Goal: Task Accomplishment & Management: Use online tool/utility

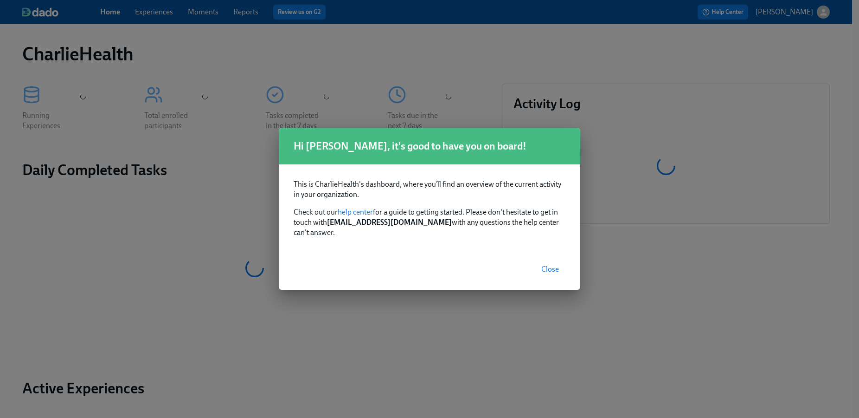
click at [549, 265] on span "Close" at bounding box center [551, 269] width 18 height 9
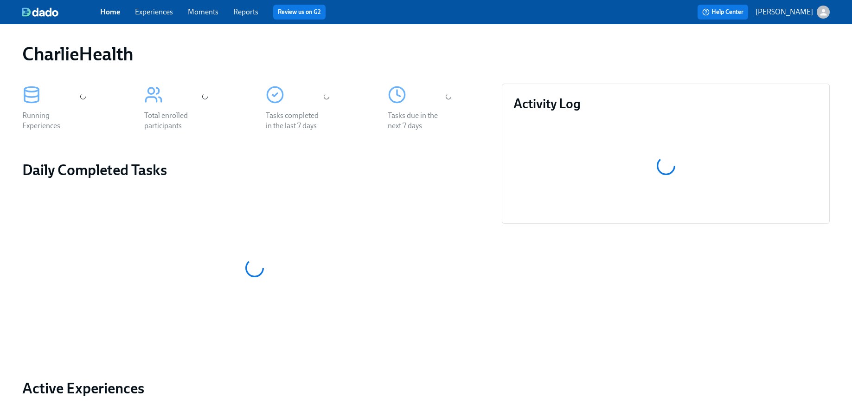
click at [163, 9] on link "Experiences" at bounding box center [154, 11] width 38 height 9
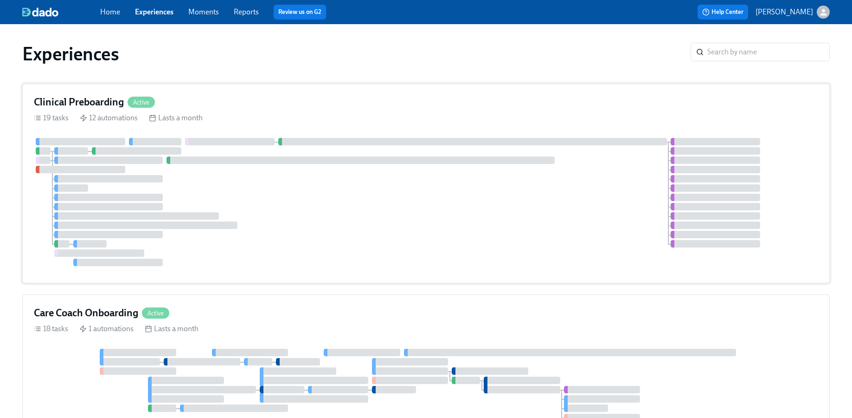
click at [347, 225] on div at bounding box center [426, 202] width 785 height 128
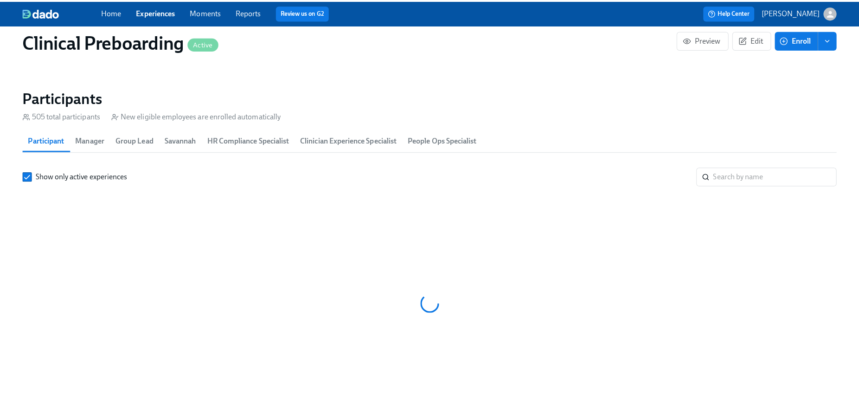
scroll to position [0, 11727]
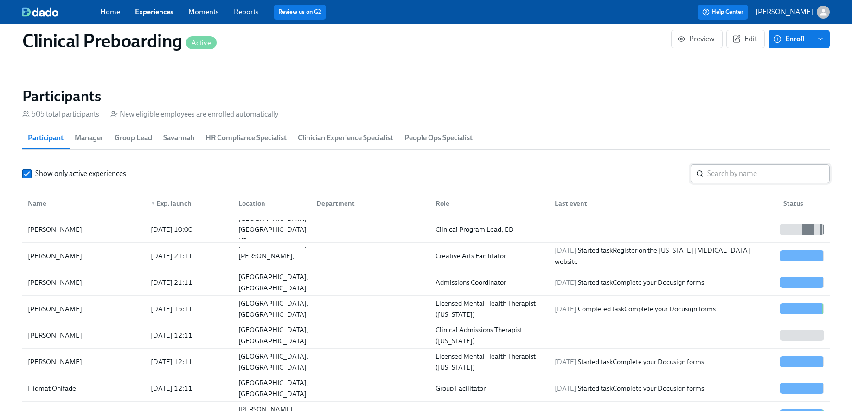
click at [725, 176] on input "search" at bounding box center [769, 173] width 123 height 19
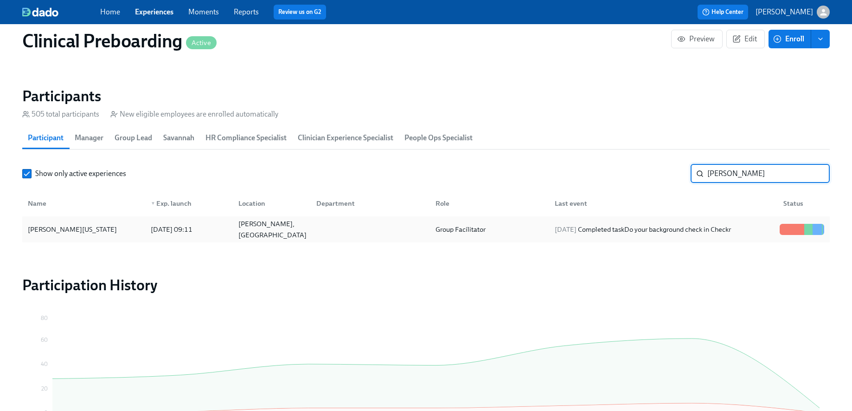
type input "craig"
click at [104, 216] on div "Craig Washington 2025/08/28 09:11 Conley, GA Group Facilitator 2025/09/03 Compl…" at bounding box center [426, 229] width 808 height 26
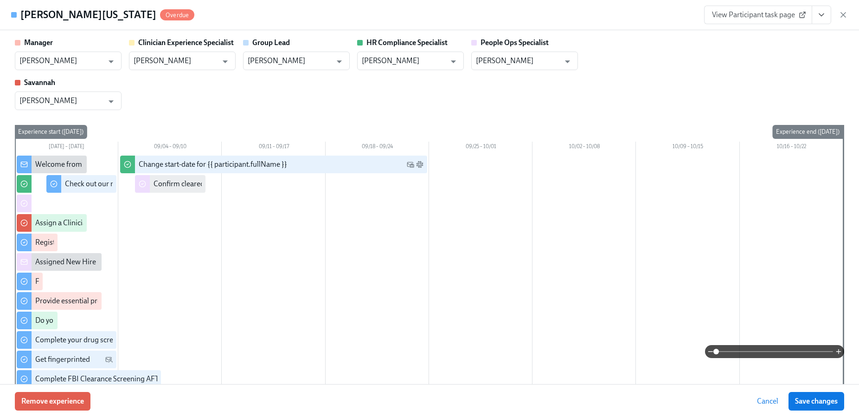
click at [803, 15] on icon at bounding box center [802, 14] width 7 height 7
click at [787, 15] on span "View Participant task page" at bounding box center [758, 14] width 92 height 9
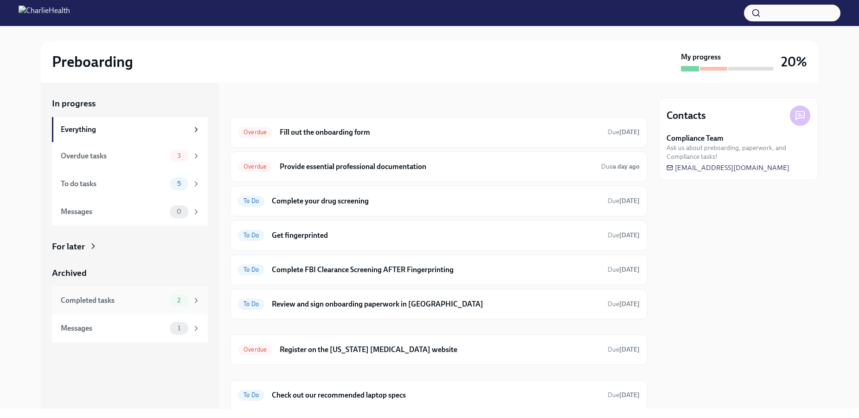
click at [170, 296] on div "2" at bounding box center [185, 300] width 31 height 13
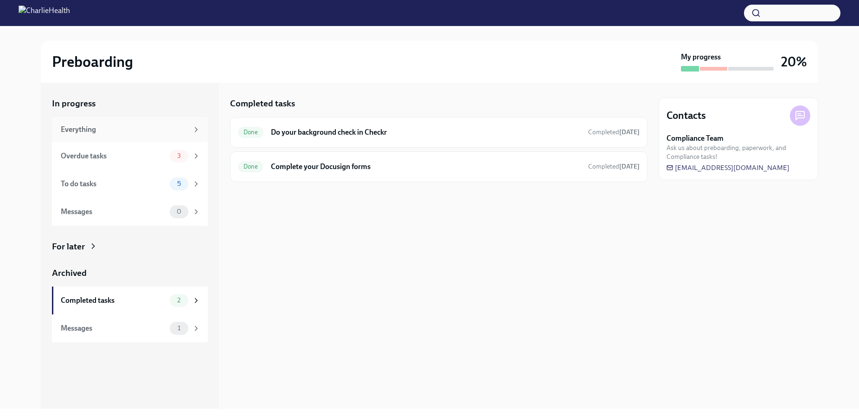
click at [163, 130] on div "Everything" at bounding box center [125, 129] width 128 height 10
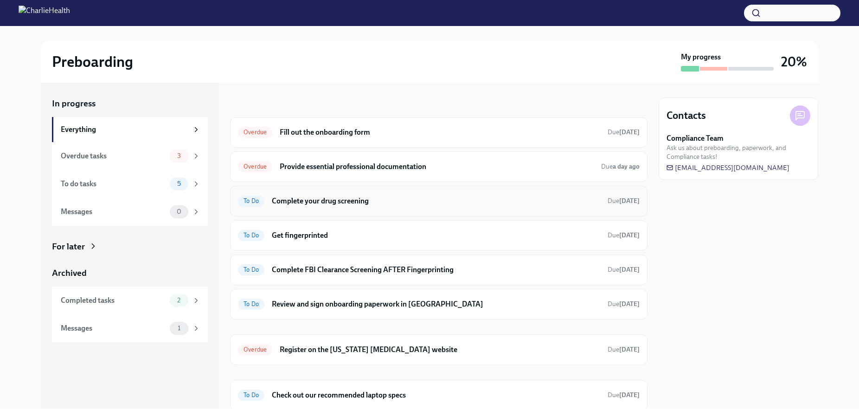
scroll to position [32, 0]
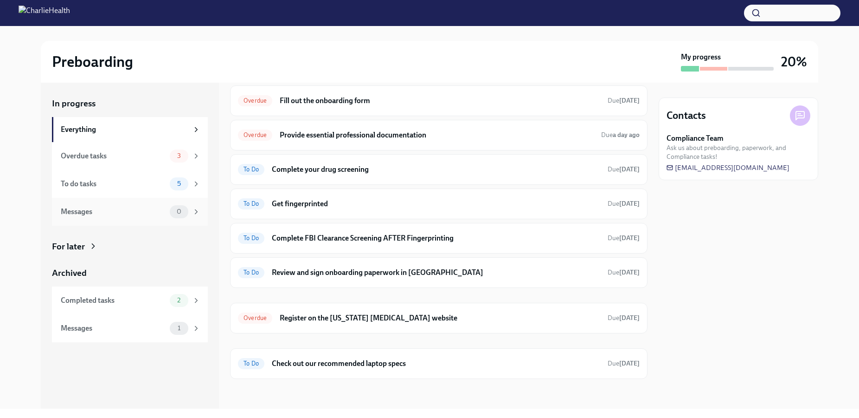
click at [123, 202] on div "Messages 0" at bounding box center [130, 212] width 156 height 28
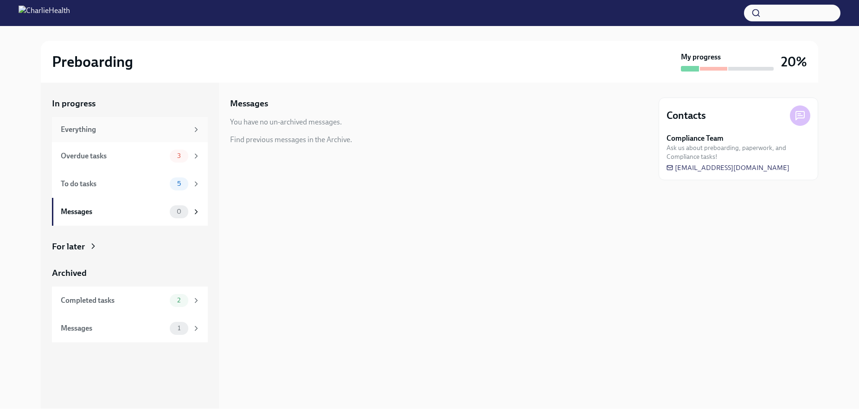
click at [91, 121] on div "Everything" at bounding box center [130, 129] width 156 height 25
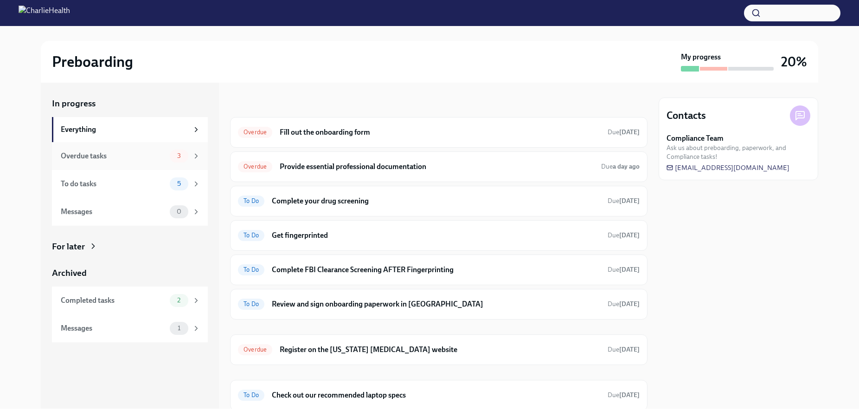
click at [114, 159] on div "Overdue tasks" at bounding box center [113, 156] width 105 height 10
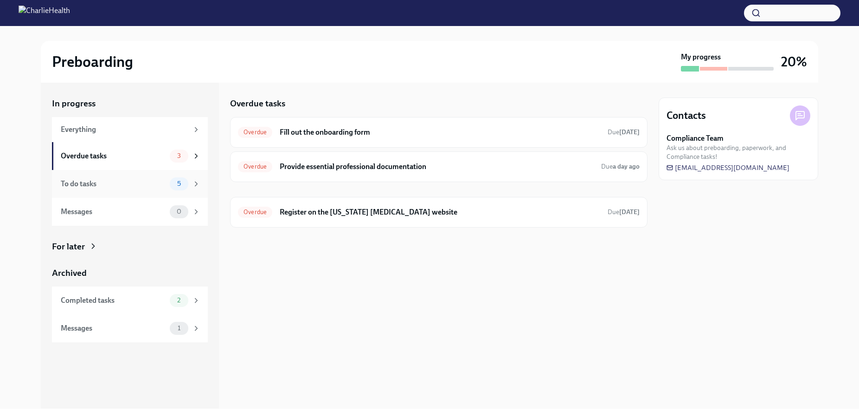
click at [114, 183] on div "To do tasks" at bounding box center [113, 184] width 105 height 10
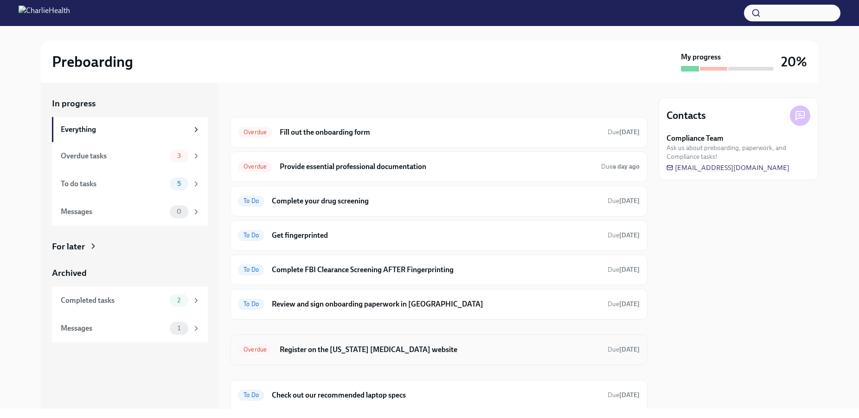
click at [410, 348] on h6 "Register on the [US_STATE] [MEDICAL_DATA] website" at bounding box center [440, 349] width 321 height 10
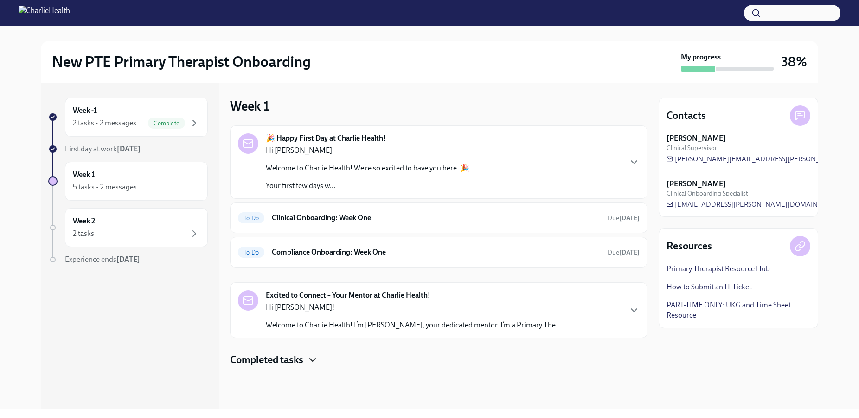
click at [313, 362] on icon "button" at bounding box center [312, 359] width 11 height 11
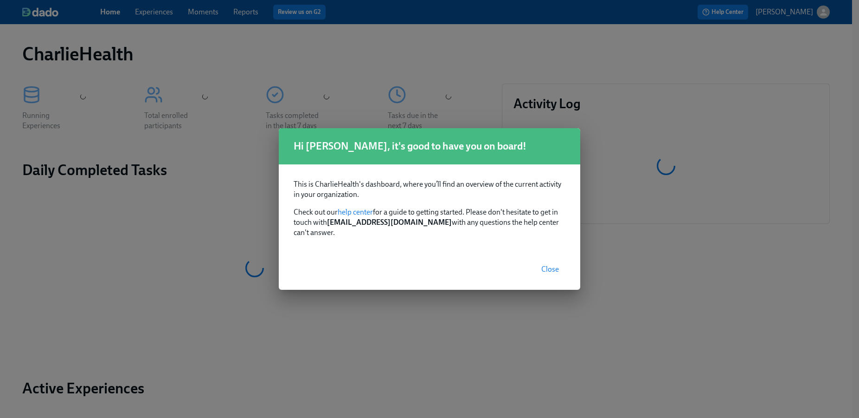
click at [560, 265] on button "Close" at bounding box center [550, 269] width 31 height 19
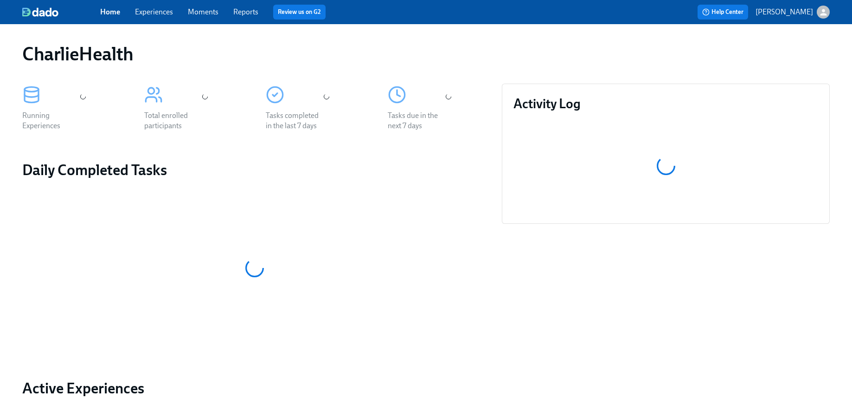
click at [155, 10] on link "Experiences" at bounding box center [154, 11] width 38 height 9
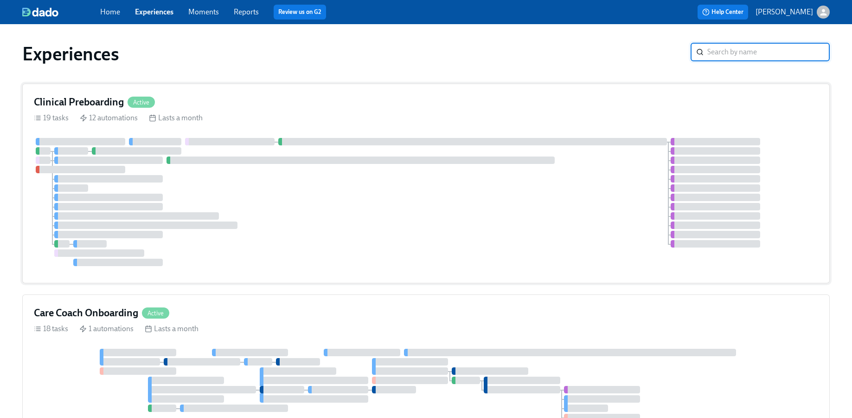
click at [507, 166] on div at bounding box center [426, 202] width 785 height 128
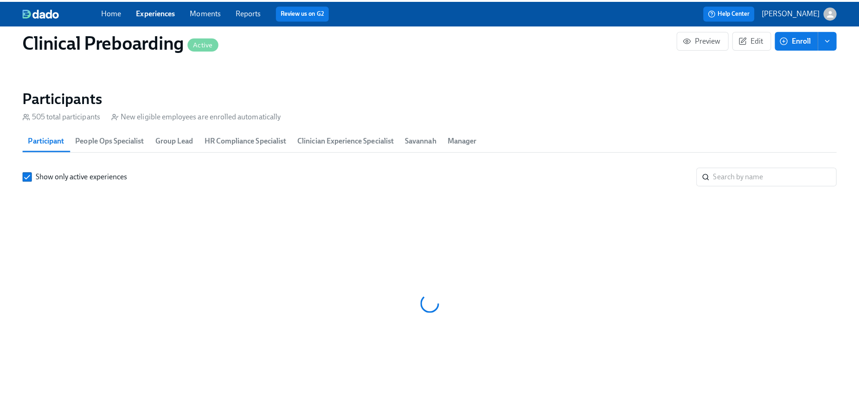
scroll to position [0, 11727]
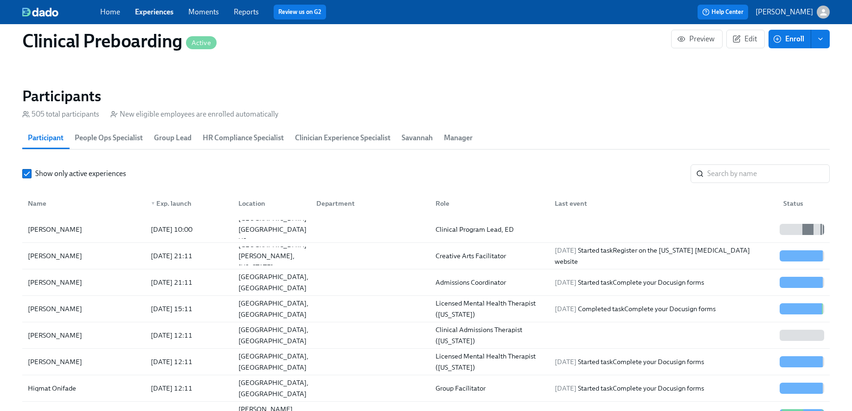
click at [782, 173] on input "search" at bounding box center [769, 173] width 123 height 19
type input "b"
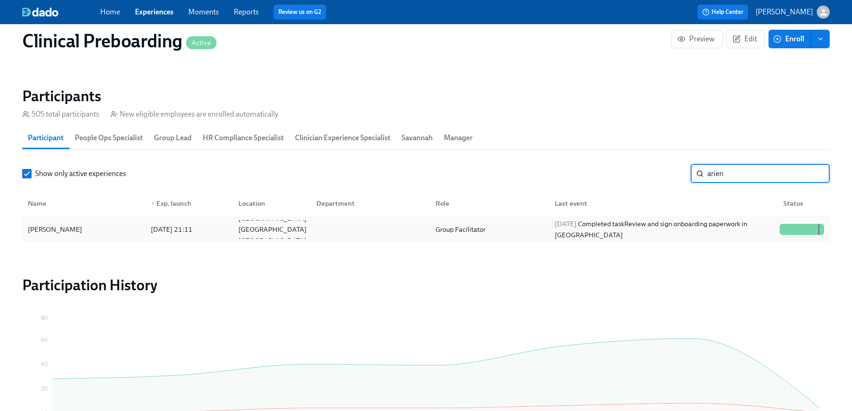
type input "arien"
click at [141, 235] on div "Arien Leal-Gattis" at bounding box center [83, 229] width 119 height 19
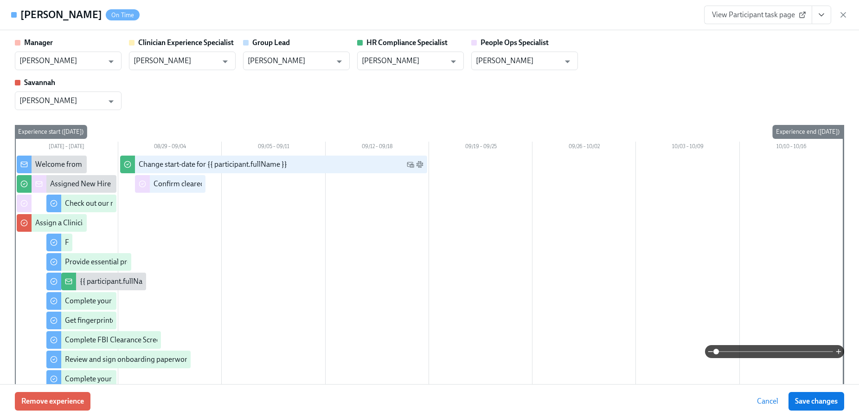
click at [821, 17] on icon "View task page" at bounding box center [821, 14] width 9 height 9
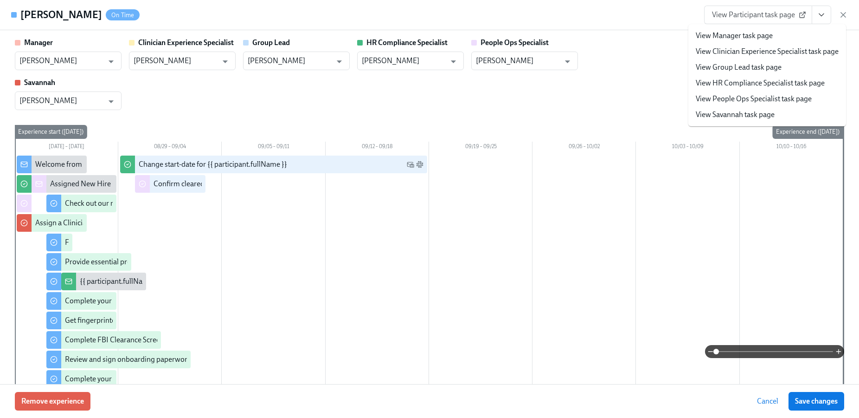
click at [751, 78] on link "View HR Compliance Specialist task page" at bounding box center [760, 83] width 129 height 10
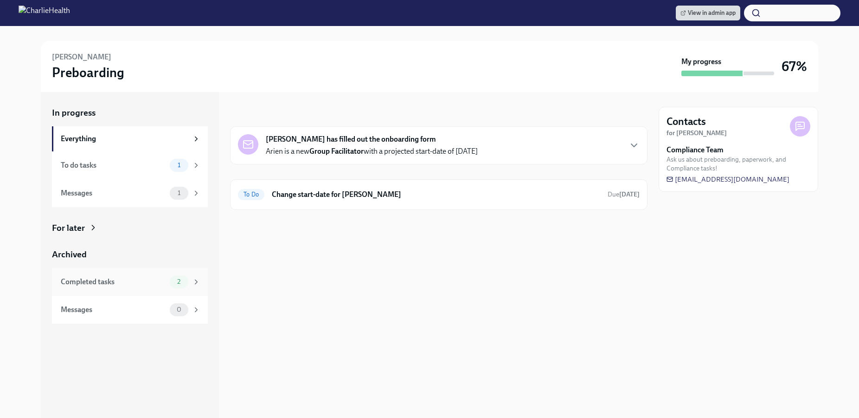
click at [174, 278] on span "2" at bounding box center [179, 281] width 14 height 7
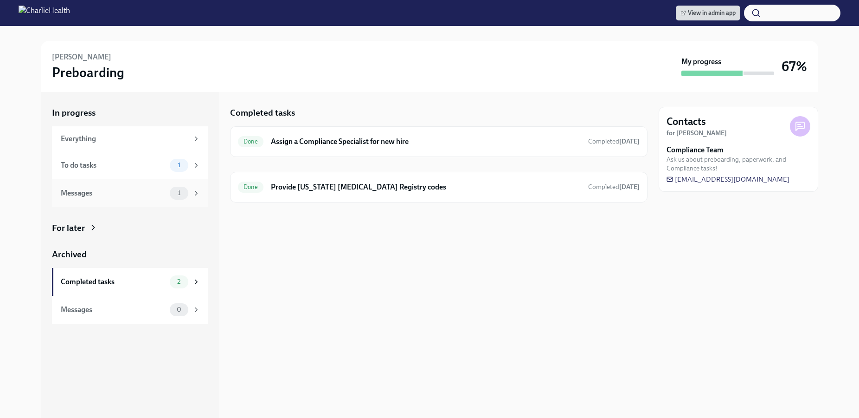
click at [158, 190] on div "Messages" at bounding box center [113, 193] width 105 height 10
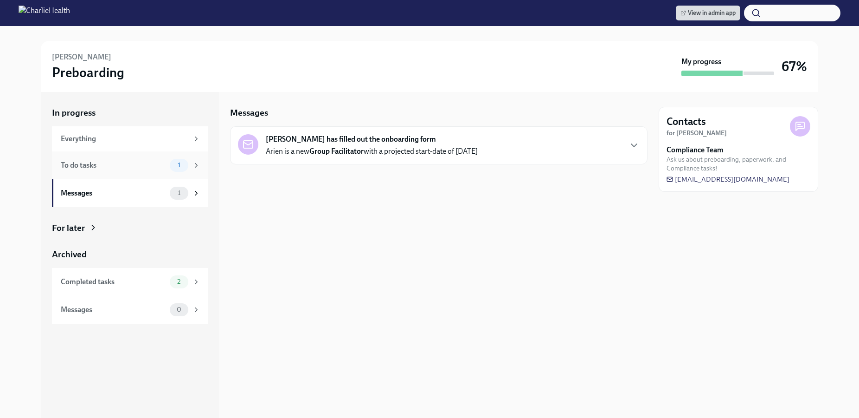
click at [149, 168] on div "To do tasks" at bounding box center [113, 165] width 105 height 10
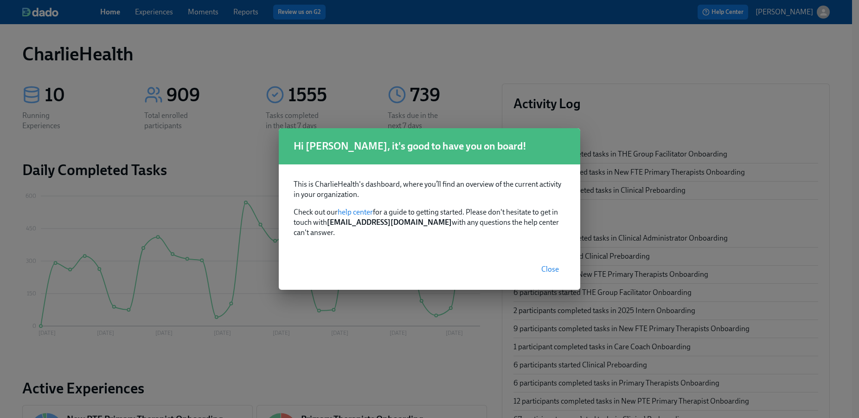
click at [552, 265] on span "Close" at bounding box center [551, 269] width 18 height 9
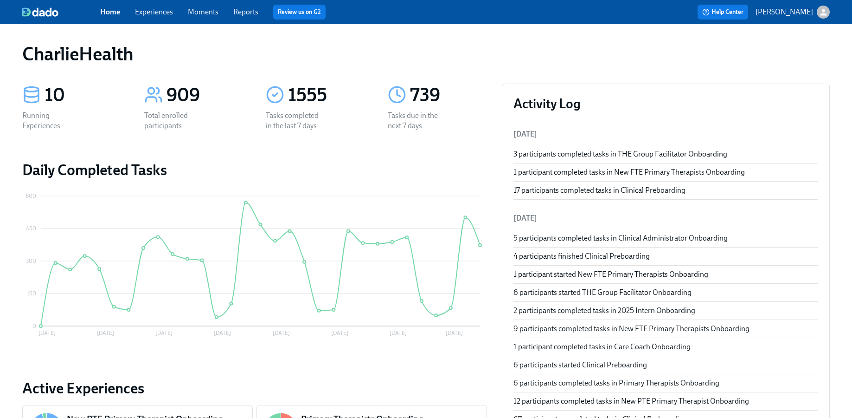
click at [157, 13] on link "Experiences" at bounding box center [154, 11] width 38 height 9
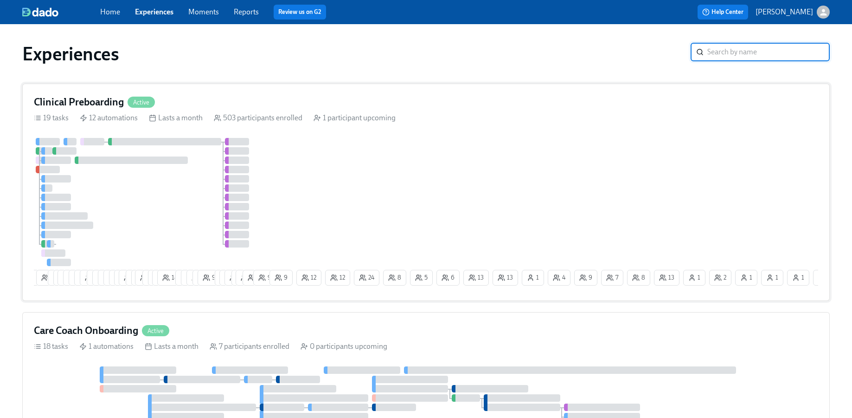
click at [359, 146] on div "1 6 8 5 4 24 23 15 13 13 3 3 5 7 3 8 27 4 2 19 7 7 11 18 9 8 9 4 9 7 17 14 3 23…" at bounding box center [426, 213] width 785 height 151
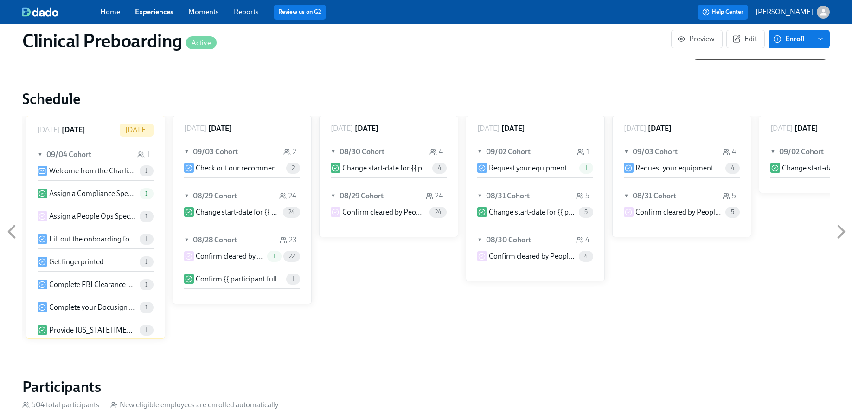
scroll to position [931, 0]
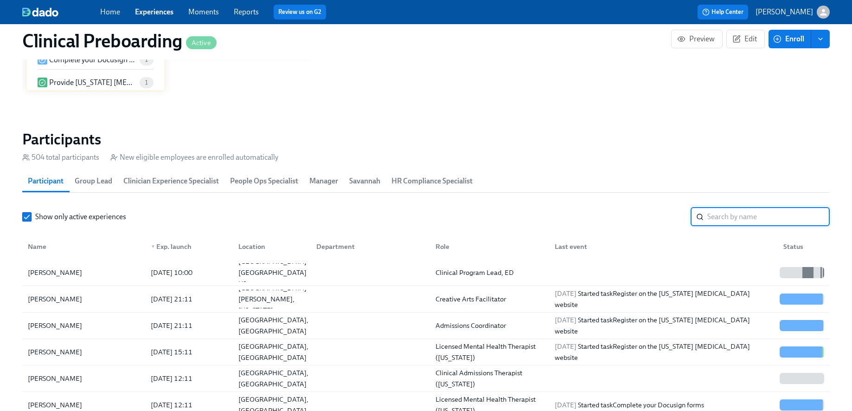
click at [735, 218] on input "search" at bounding box center [769, 216] width 123 height 19
type input "maya ghor[a"
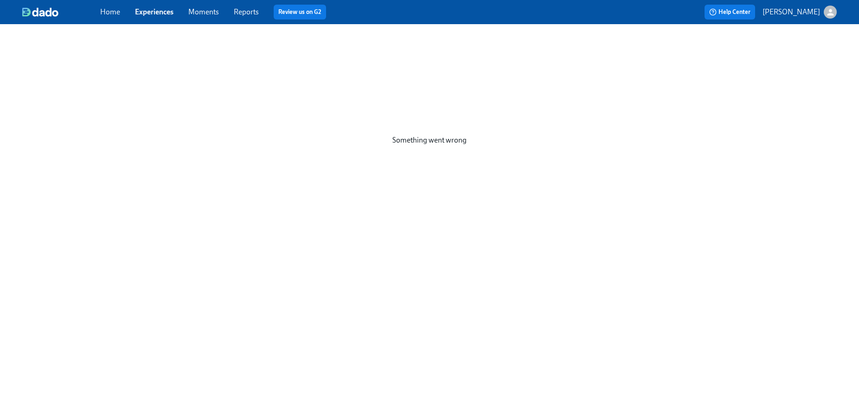
click at [162, 9] on link "Experiences" at bounding box center [154, 11] width 39 height 9
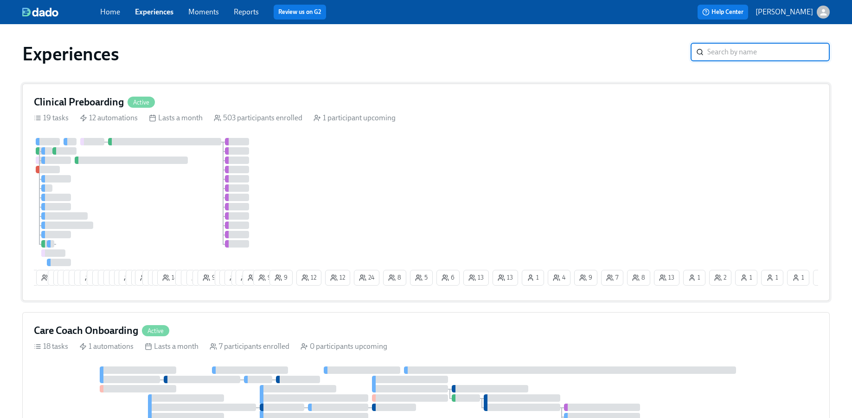
click at [420, 161] on div "1 6 8 5 4 24 23 15 13 13 3 3 5 7 3 8 27 4 2 19 7 7 11 18 9 8 9 4 9 7 17 14 3 23…" at bounding box center [426, 213] width 785 height 151
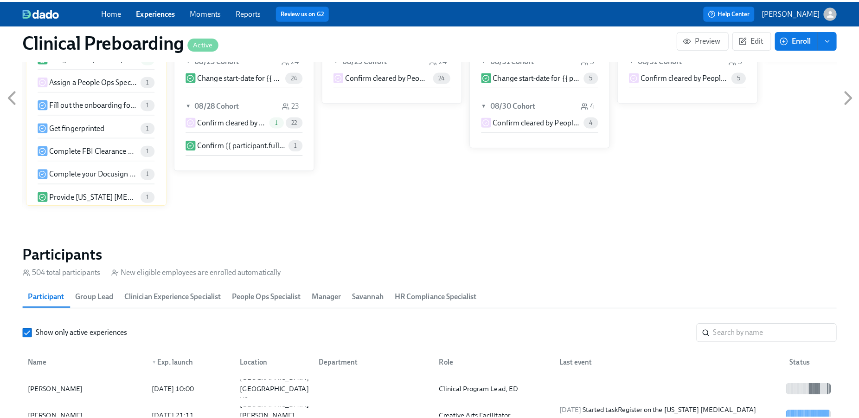
scroll to position [833, 0]
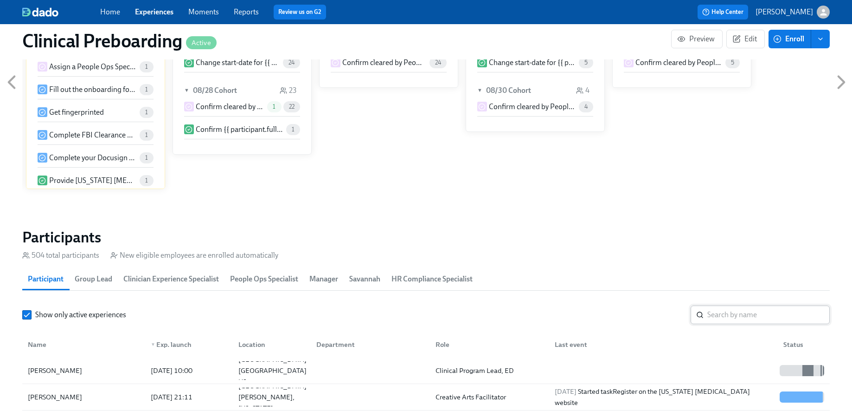
click at [735, 316] on input "search" at bounding box center [769, 314] width 123 height 19
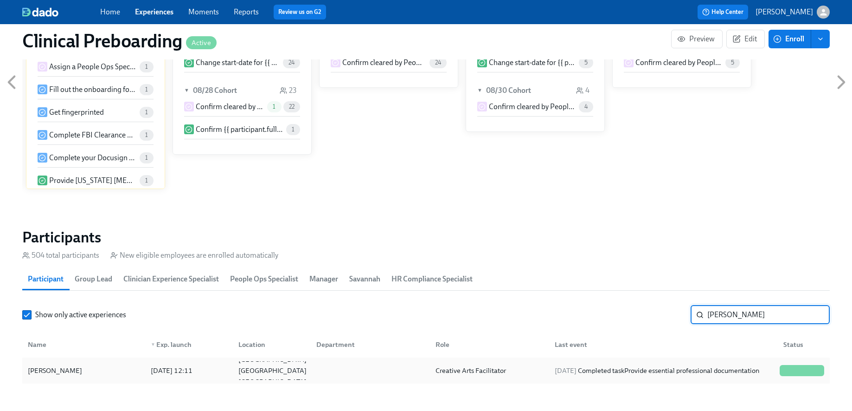
click at [105, 359] on div "Maya Ghorpade 2025/07/21 12:11 Long Island City NY US Creative Arts Facilitator…" at bounding box center [426, 370] width 808 height 26
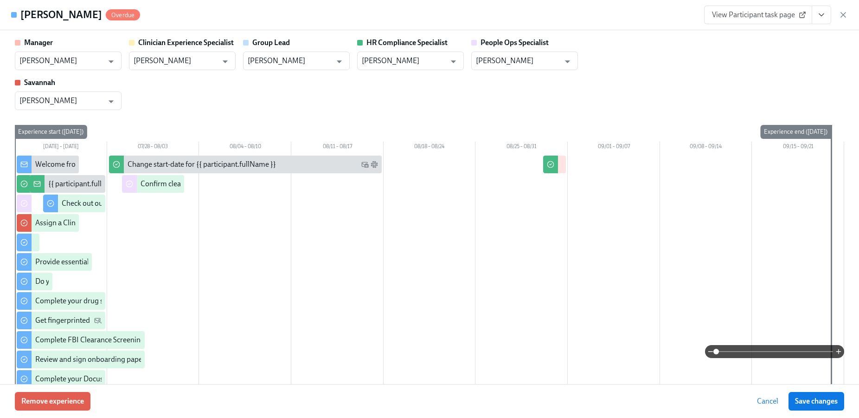
click at [818, 14] on icon "View task page" at bounding box center [821, 14] width 9 height 9
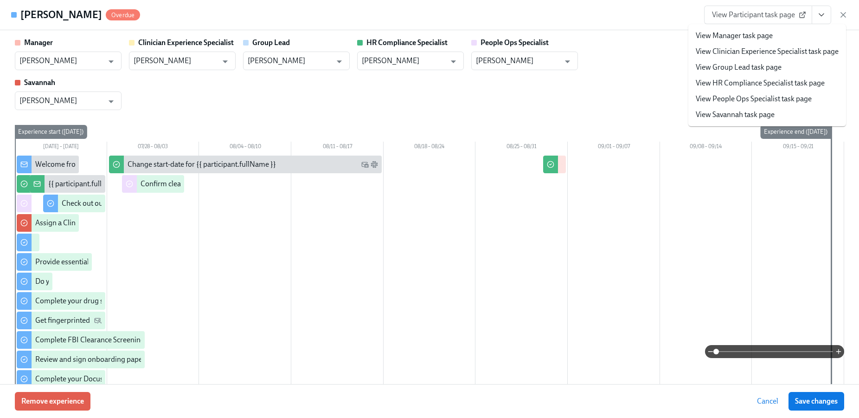
click at [747, 83] on link "View HR Compliance Specialist task page" at bounding box center [760, 83] width 129 height 10
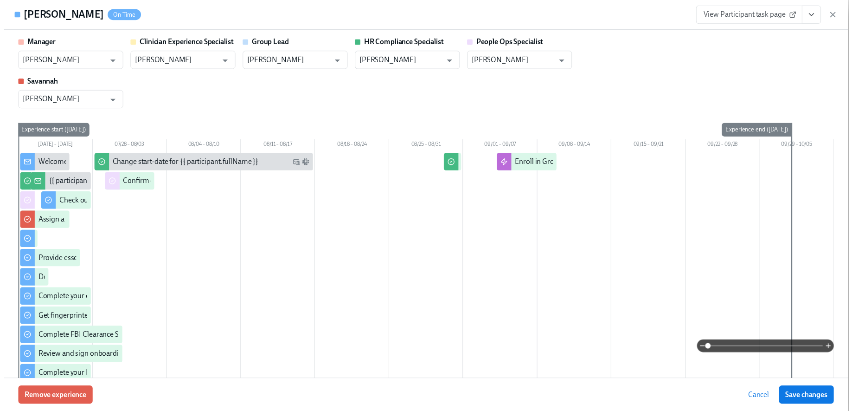
scroll to position [0, 12236]
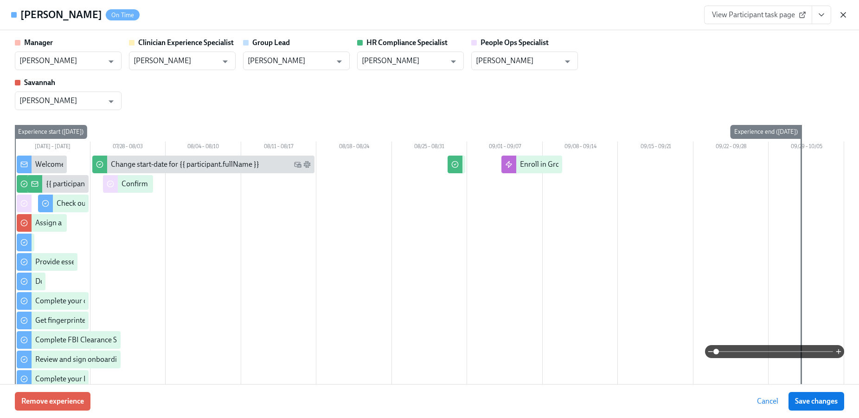
click at [840, 16] on icon "button" at bounding box center [843, 14] width 9 height 9
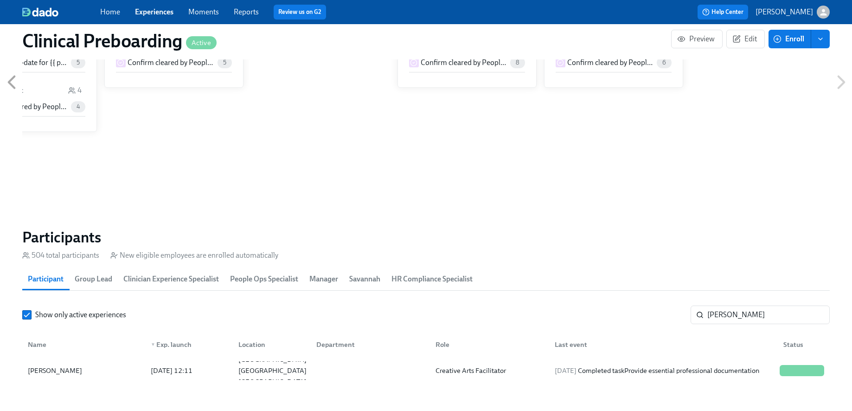
scroll to position [0, 12229]
click at [724, 319] on input "maya ghorpade" at bounding box center [769, 314] width 123 height 19
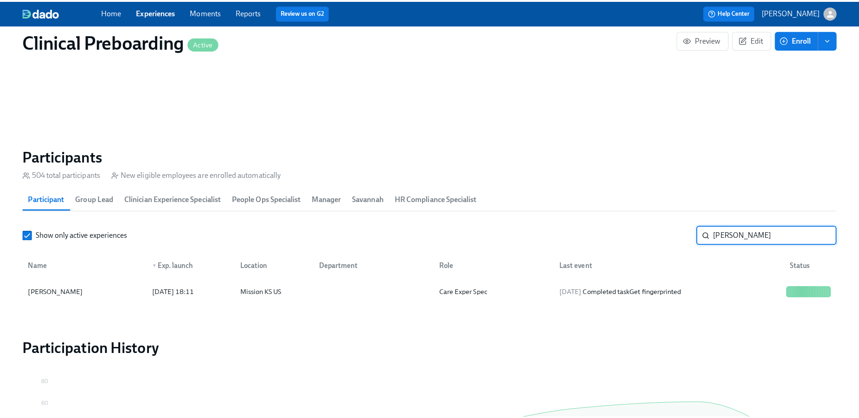
scroll to position [929, 0]
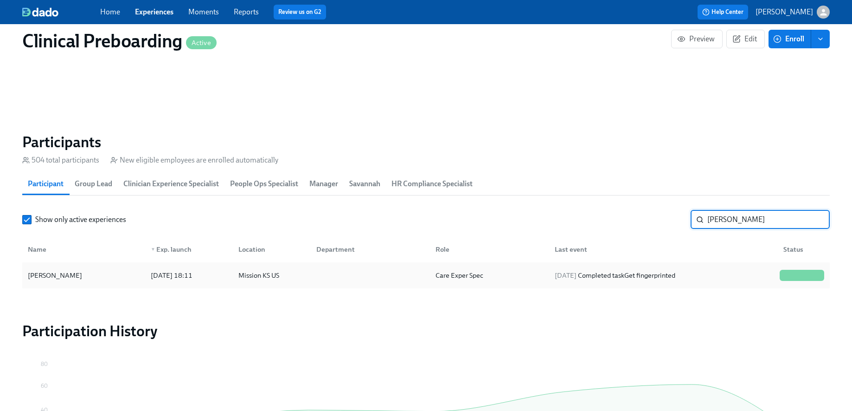
click at [63, 270] on div "Morgan Taylor" at bounding box center [55, 275] width 62 height 11
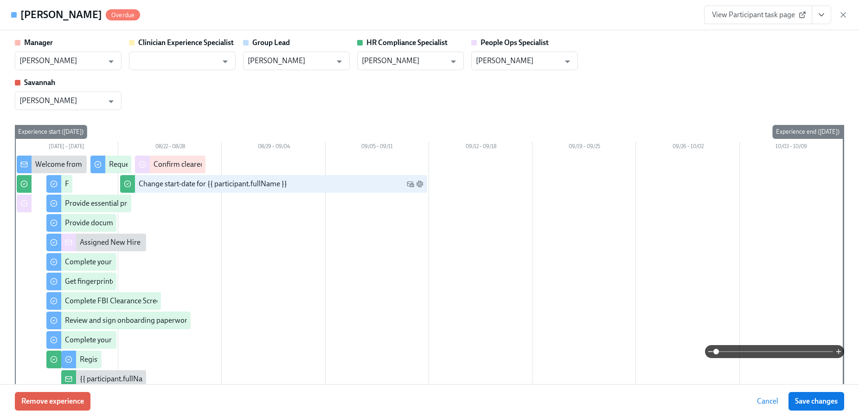
click at [820, 14] on icon "View task page" at bounding box center [822, 15] width 5 height 2
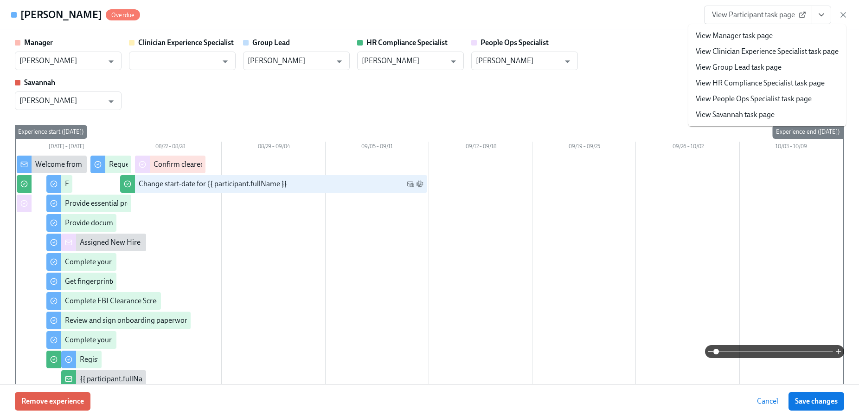
click at [820, 14] on icon "View task page" at bounding box center [822, 15] width 5 height 2
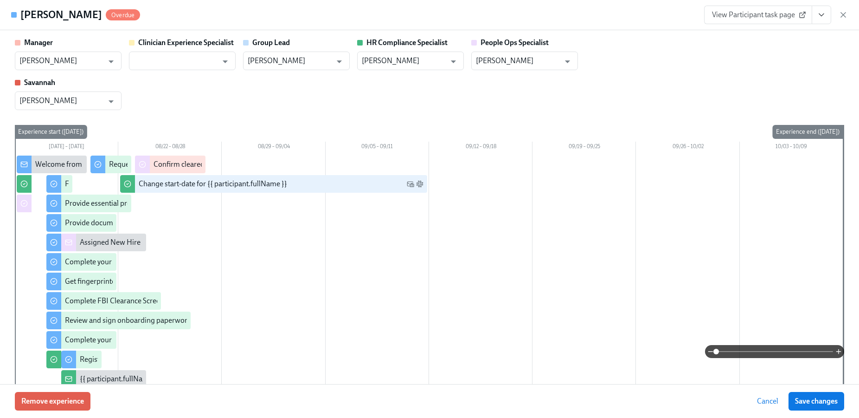
click at [820, 17] on icon "View task page" at bounding box center [821, 14] width 9 height 9
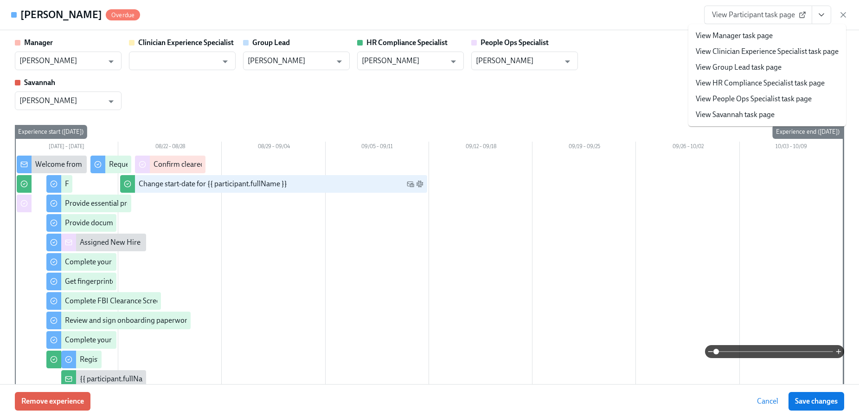
click at [755, 81] on link "View HR Compliance Specialist task page" at bounding box center [760, 83] width 129 height 10
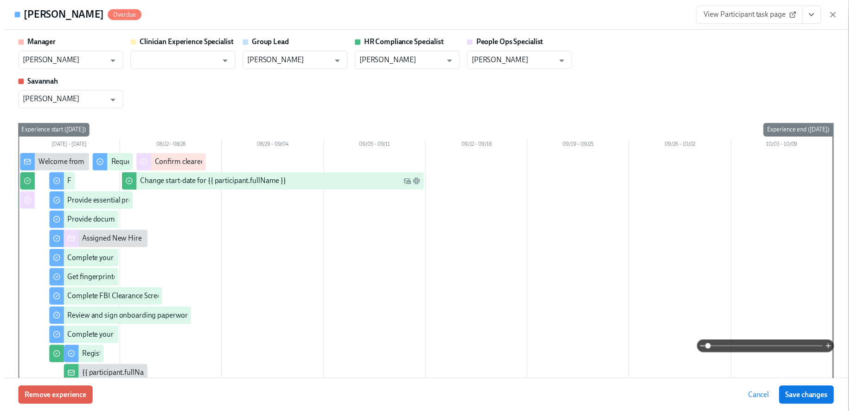
scroll to position [0, 12236]
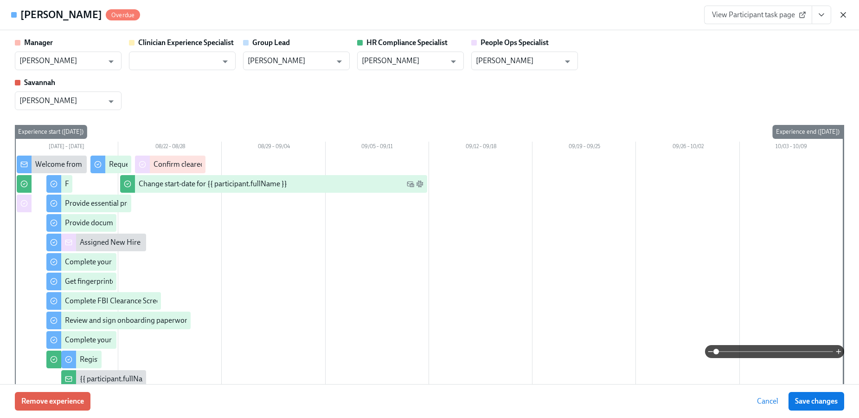
click at [846, 13] on icon "button" at bounding box center [843, 14] width 9 height 9
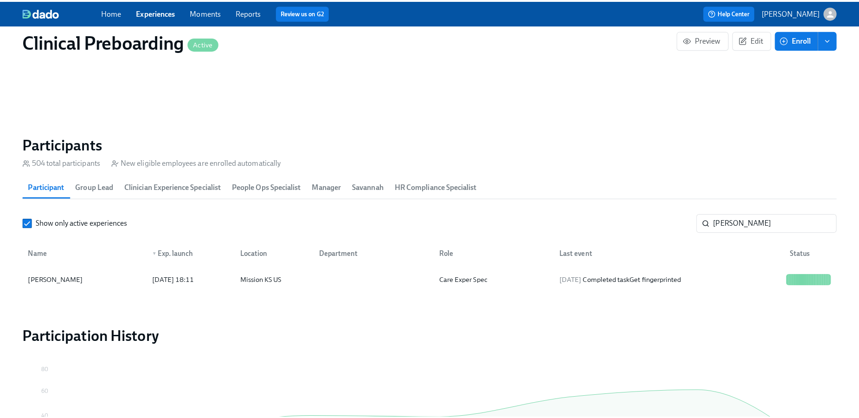
scroll to position [0, 12229]
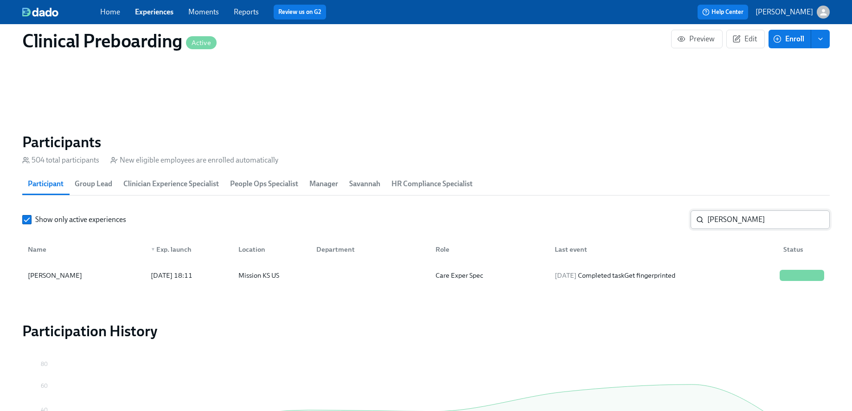
click at [758, 215] on input "morgan t" at bounding box center [769, 219] width 123 height 19
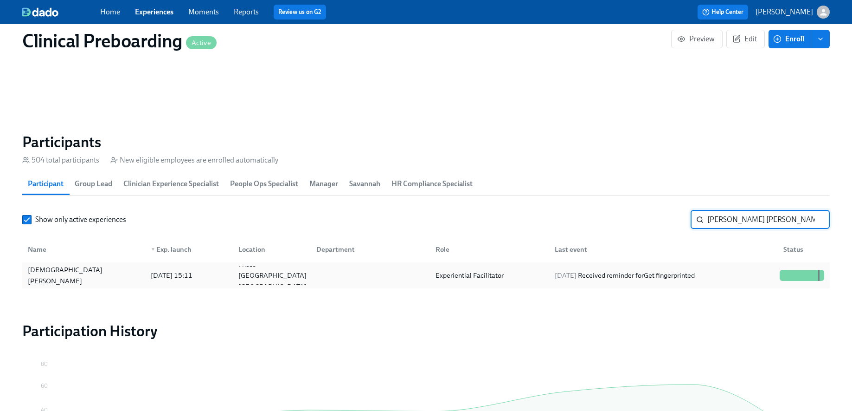
click at [101, 278] on div "Kristen Edwards" at bounding box center [83, 275] width 119 height 19
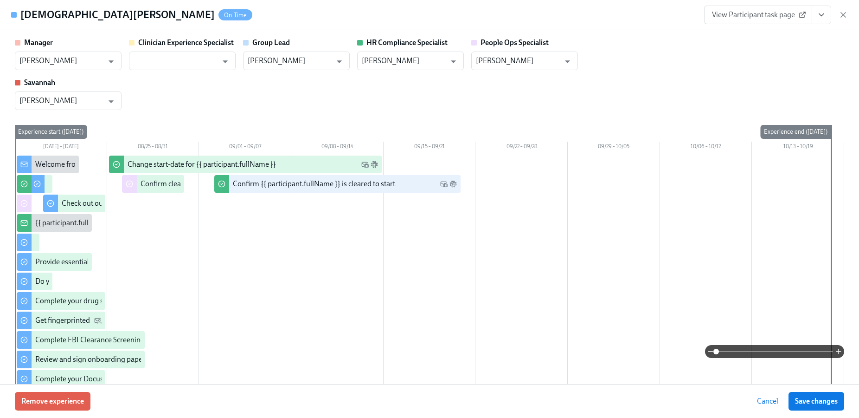
click at [826, 17] on icon "View task page" at bounding box center [821, 14] width 9 height 9
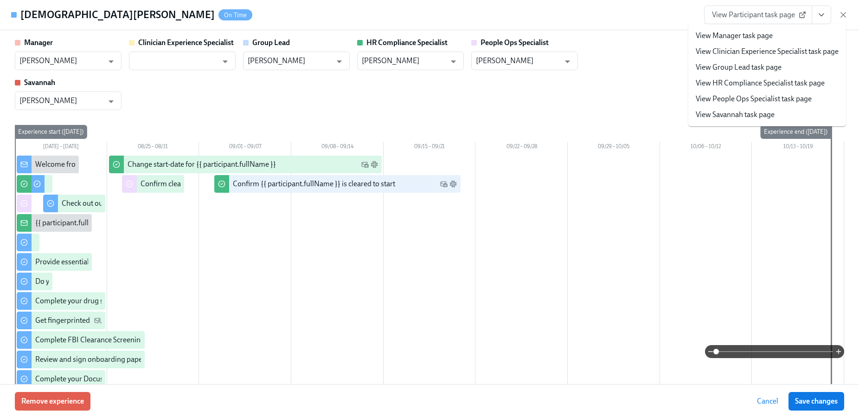
click at [775, 83] on link "View HR Compliance Specialist task page" at bounding box center [760, 83] width 129 height 10
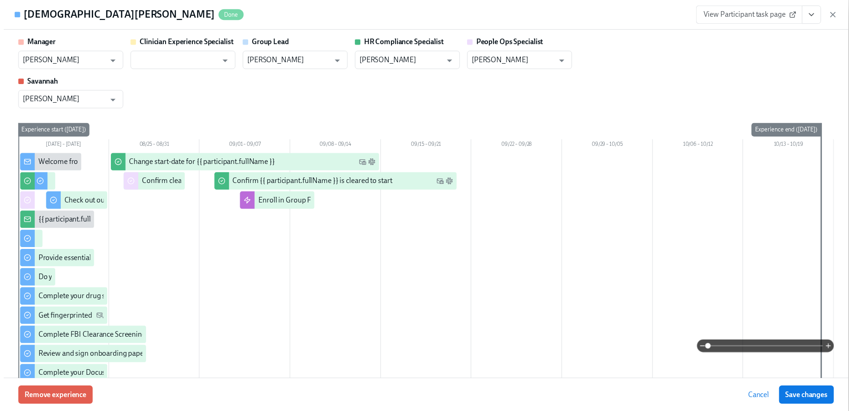
scroll to position [0, 12236]
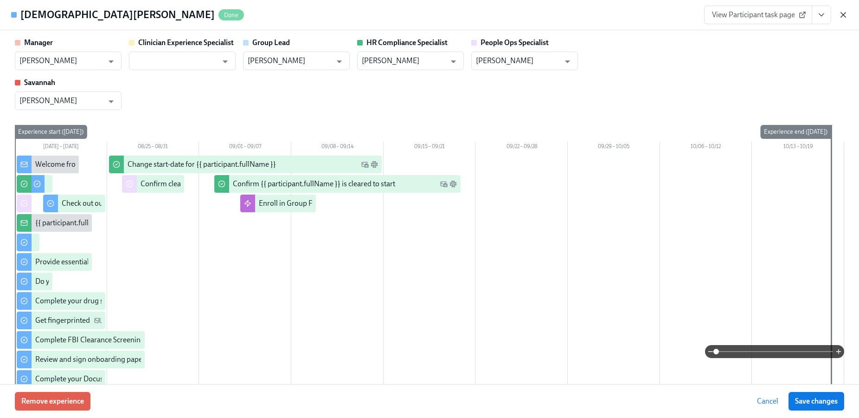
click at [846, 15] on icon "button" at bounding box center [843, 14] width 9 height 9
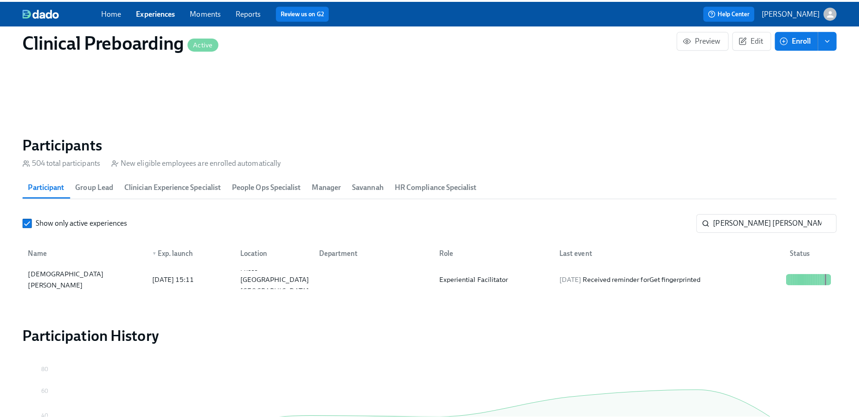
scroll to position [0, 12229]
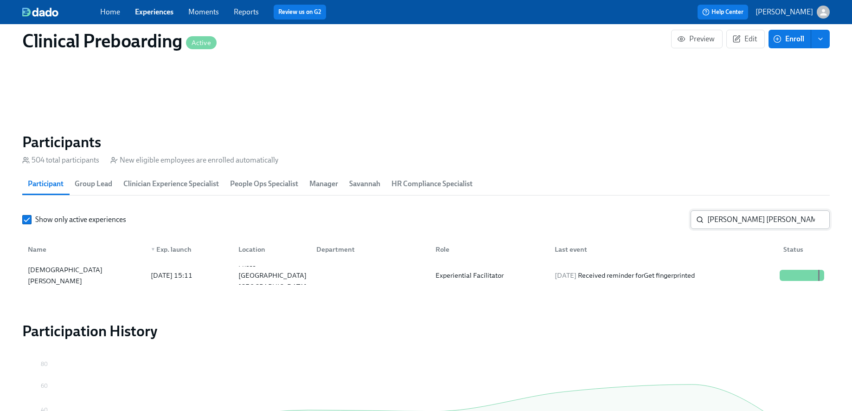
click at [740, 222] on input "kristen edward" at bounding box center [769, 219] width 123 height 19
click at [313, 280] on div at bounding box center [368, 275] width 119 height 19
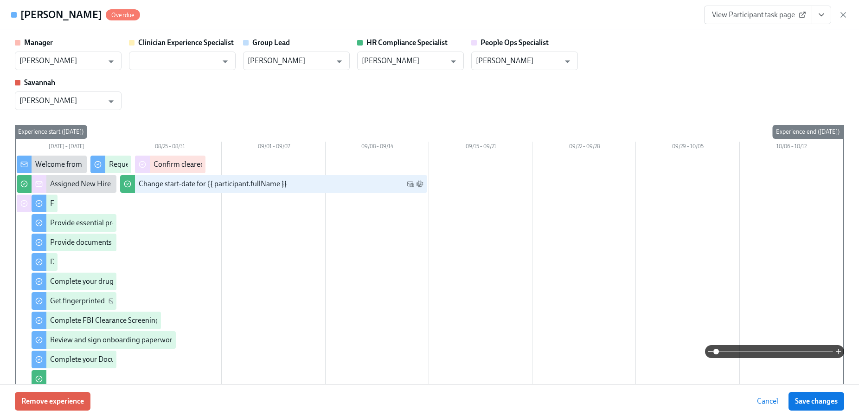
click at [825, 20] on button "View task page" at bounding box center [821, 15] width 19 height 19
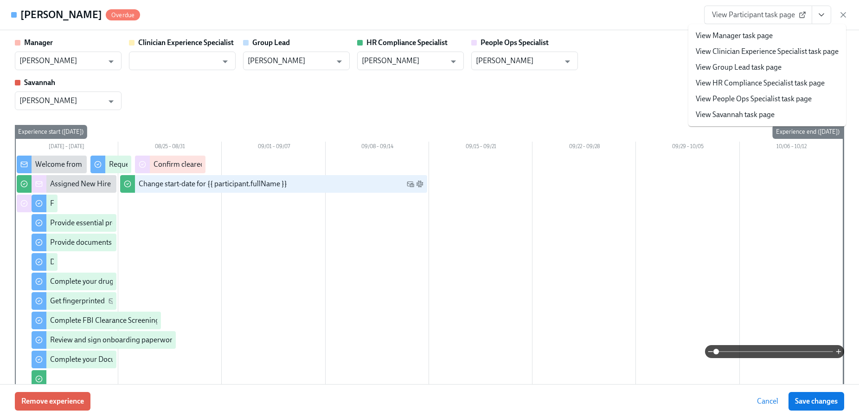
click at [780, 77] on li "View HR Compliance Specialist task page" at bounding box center [768, 83] width 158 height 16
click at [773, 84] on link "View HR Compliance Specialist task page" at bounding box center [760, 83] width 129 height 10
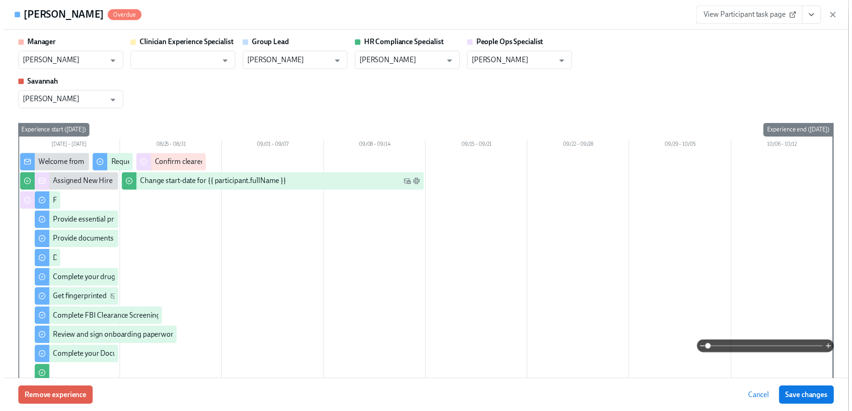
scroll to position [0, 12236]
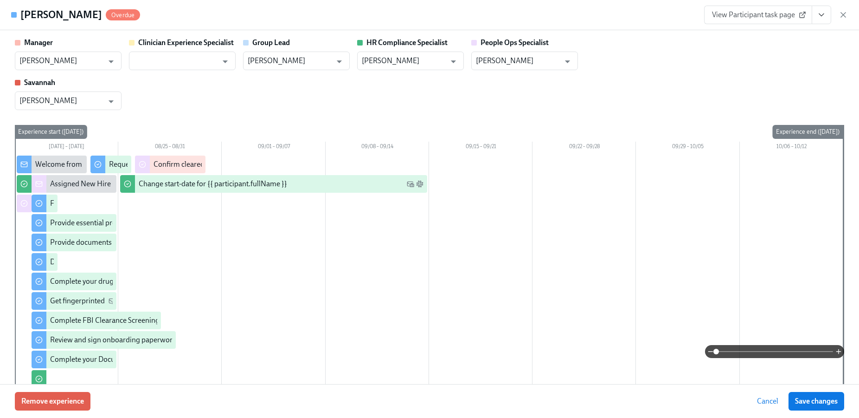
click at [848, 19] on div "Lyndsay Stone Overdue View Participant task page" at bounding box center [429, 15] width 859 height 30
click at [846, 15] on icon "button" at bounding box center [843, 14] width 9 height 9
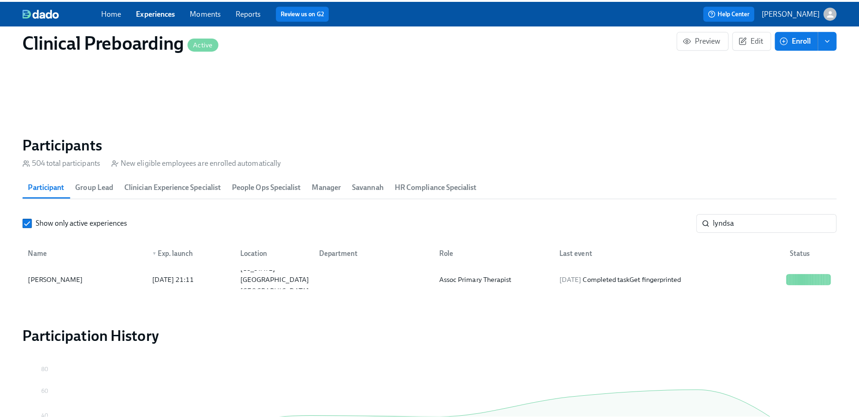
scroll to position [0, 12229]
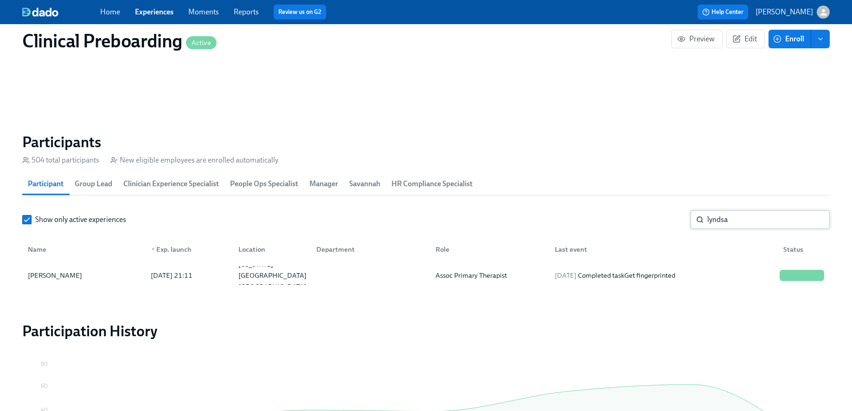
click at [745, 225] on input "lyndsa" at bounding box center [769, 219] width 123 height 19
click at [105, 272] on div "RayJaa Turner" at bounding box center [83, 275] width 119 height 19
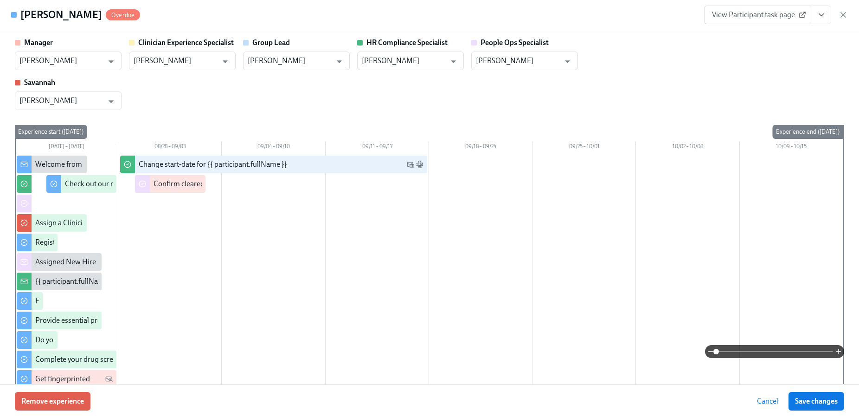
click at [828, 15] on button "View task page" at bounding box center [821, 15] width 19 height 19
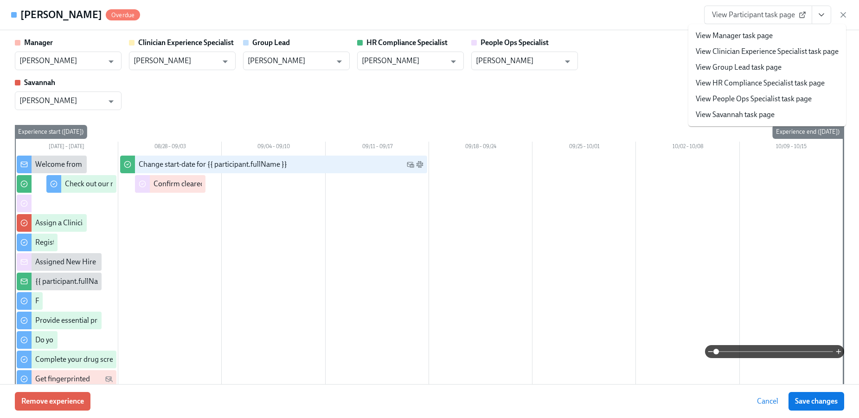
click at [768, 85] on link "View HR Compliance Specialist task page" at bounding box center [760, 83] width 129 height 10
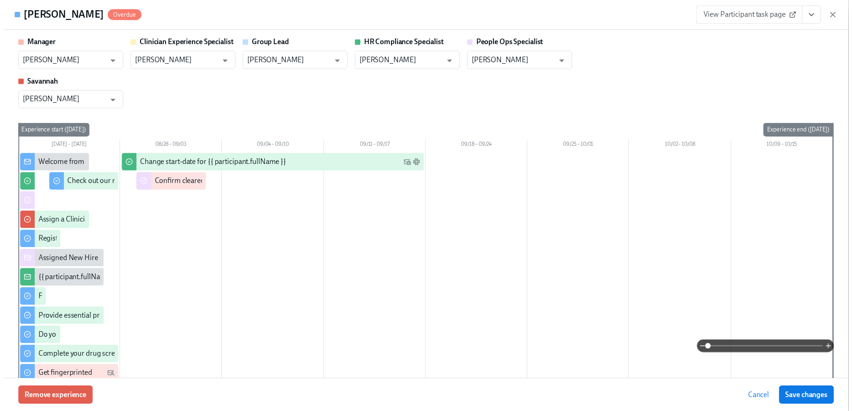
scroll to position [0, 12236]
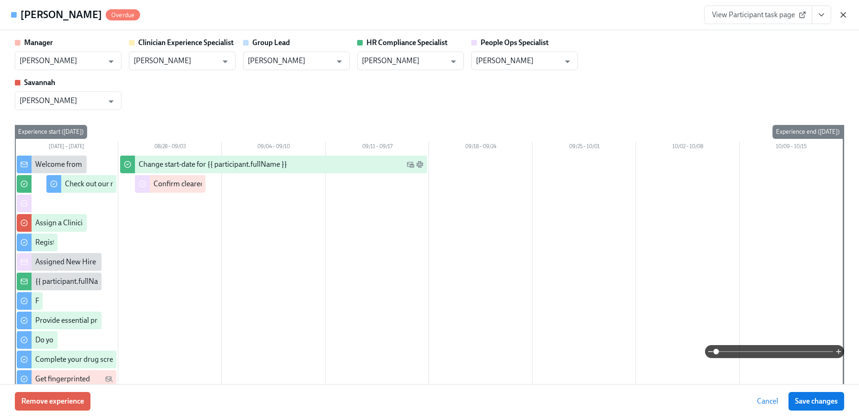
click at [839, 14] on icon "button" at bounding box center [843, 14] width 9 height 9
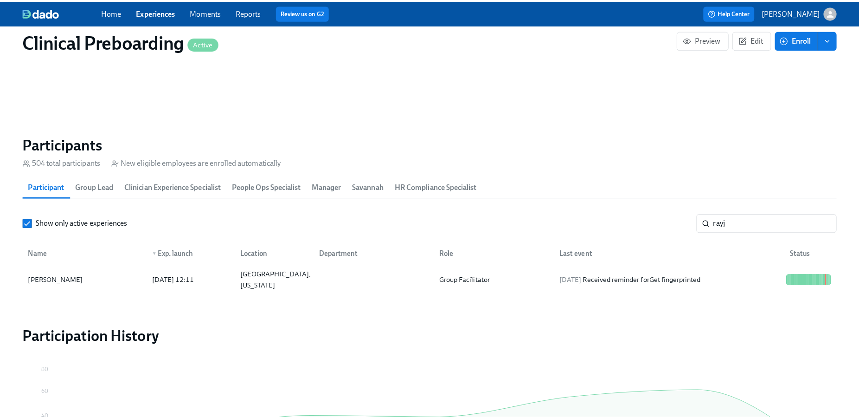
scroll to position [0, 12229]
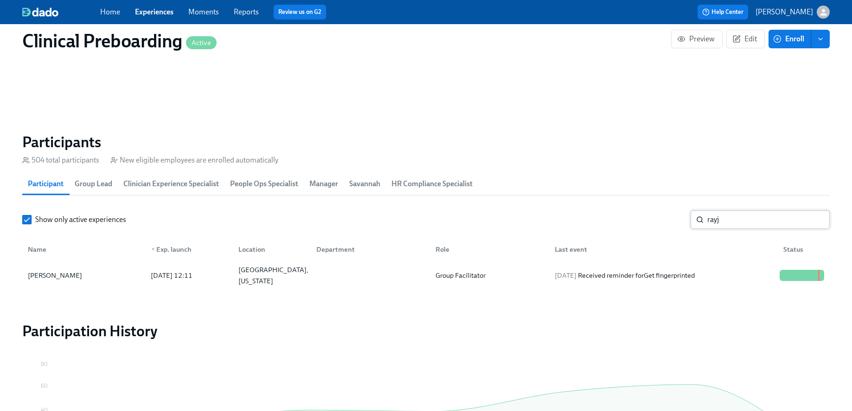
click at [732, 217] on input "rayj" at bounding box center [769, 219] width 123 height 19
type input "kimberly smith"
click at [93, 277] on div "Kimberly Smith" at bounding box center [83, 275] width 119 height 19
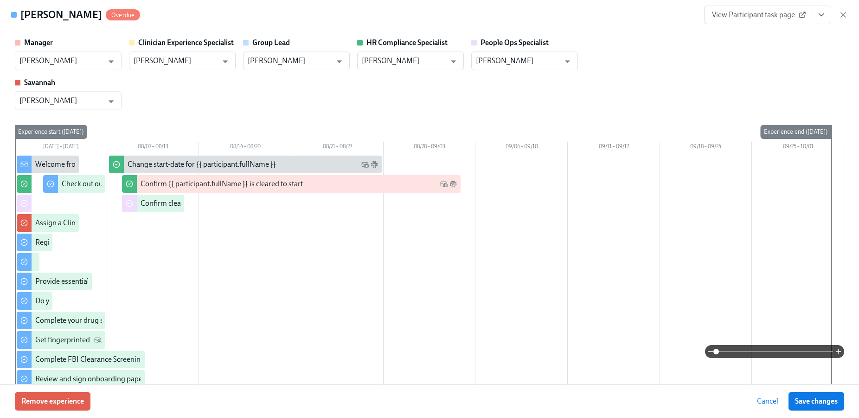
click at [823, 15] on icon "View task page" at bounding box center [821, 14] width 9 height 9
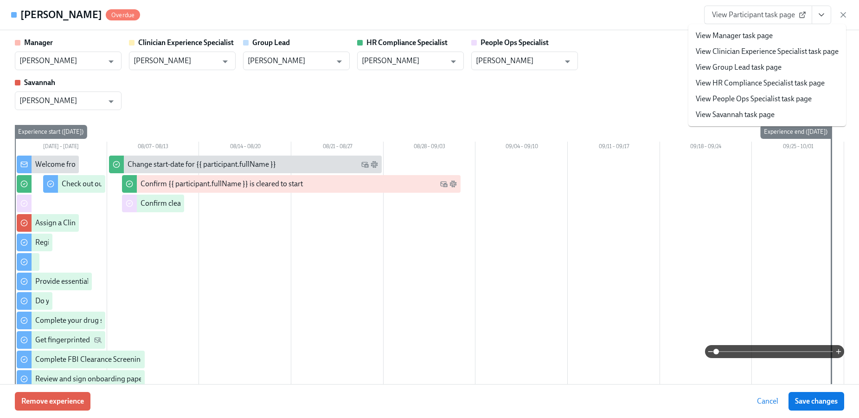
click at [780, 86] on link "View HR Compliance Specialist task page" at bounding box center [760, 83] width 129 height 10
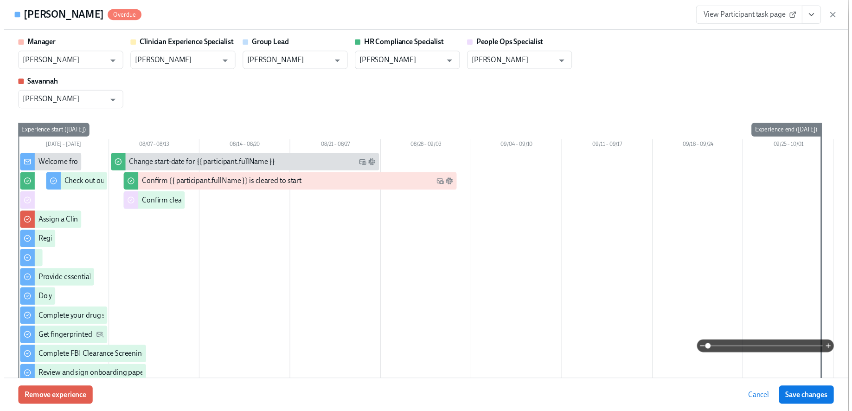
scroll to position [0, 12236]
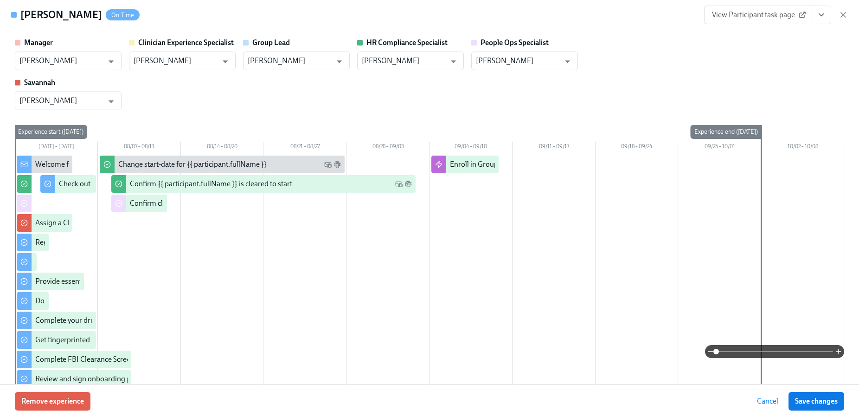
drag, startPoint x: 845, startPoint y: 13, endPoint x: 825, endPoint y: 0, distance: 24.2
click at [845, 13] on icon "button" at bounding box center [843, 15] width 5 height 5
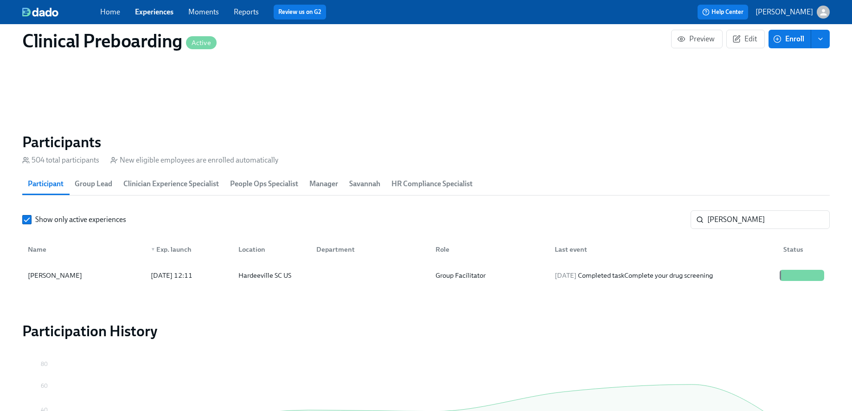
scroll to position [0, 12229]
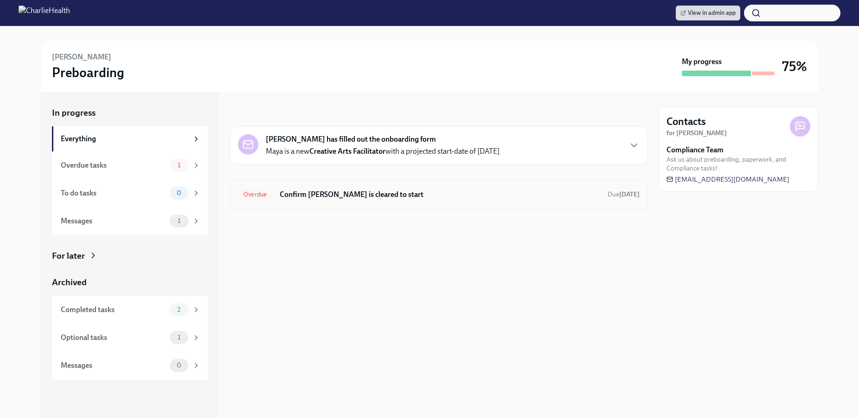
click at [454, 196] on h6 "Confirm [PERSON_NAME] is cleared to start" at bounding box center [440, 194] width 321 height 10
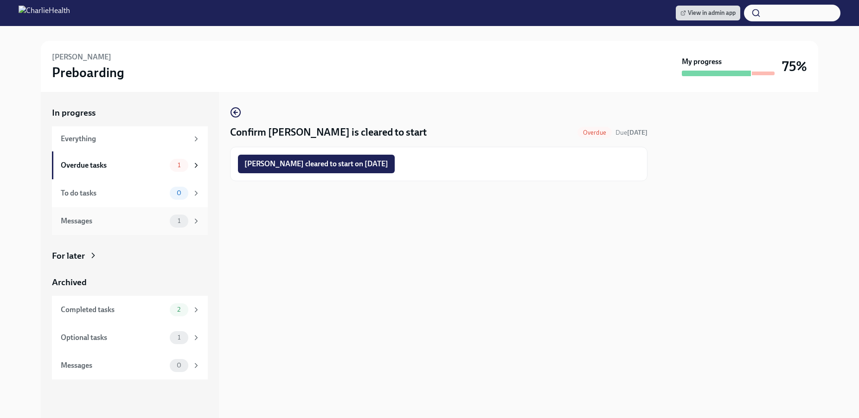
click at [161, 222] on div "Messages" at bounding box center [113, 221] width 105 height 10
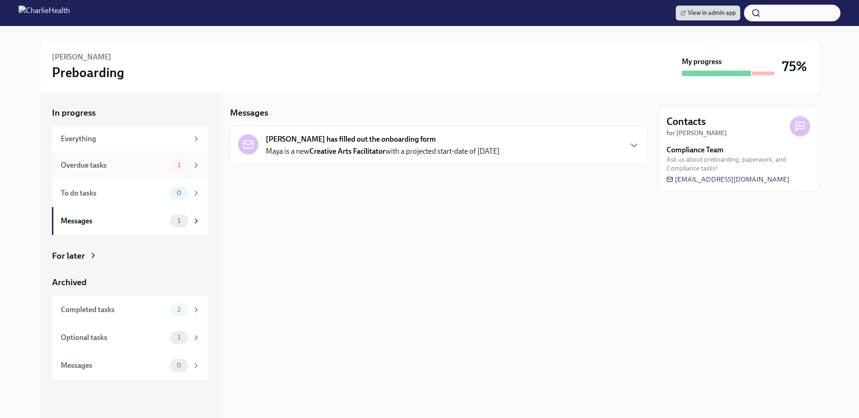
click at [159, 163] on div "Overdue tasks" at bounding box center [113, 165] width 105 height 10
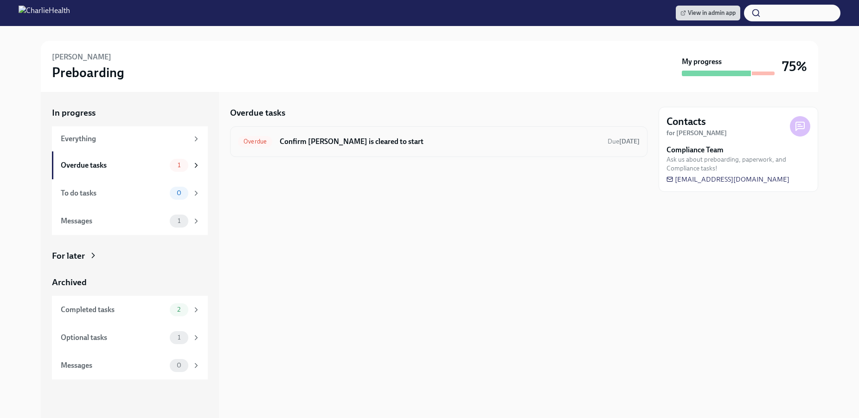
click at [361, 132] on div "Overdue Confirm [PERSON_NAME] is cleared to start Due [DATE]" at bounding box center [439, 141] width 418 height 31
click at [454, 144] on h6 "Confirm [PERSON_NAME] is cleared to start" at bounding box center [440, 141] width 321 height 10
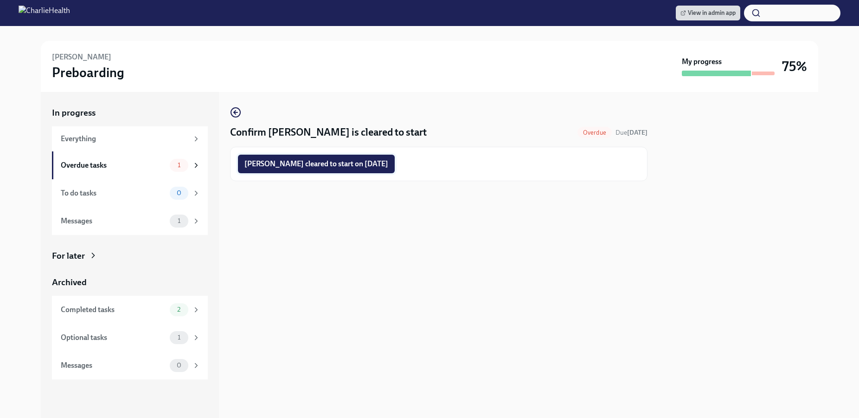
click at [384, 159] on span "[PERSON_NAME] cleared to start on [DATE]" at bounding box center [317, 163] width 144 height 9
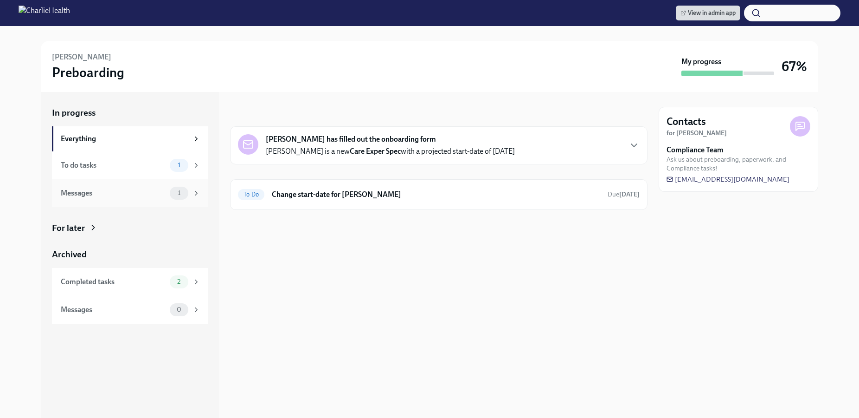
click at [172, 194] on span "1" at bounding box center [179, 192] width 14 height 7
click at [162, 172] on div "To do tasks 1" at bounding box center [130, 165] width 156 height 28
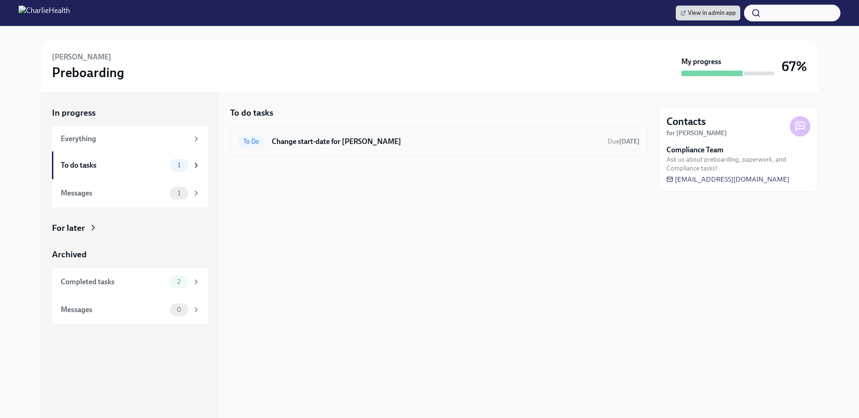
click at [347, 133] on div "To Do Change start-date for [PERSON_NAME] Due [DATE]" at bounding box center [439, 141] width 418 height 31
click at [360, 141] on h6 "Change start-date for [PERSON_NAME]" at bounding box center [436, 141] width 329 height 10
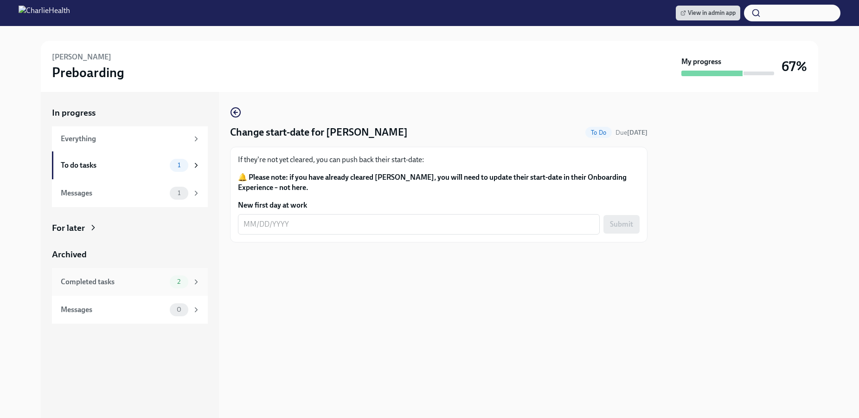
click at [127, 271] on div "Completed tasks 2" at bounding box center [130, 282] width 156 height 28
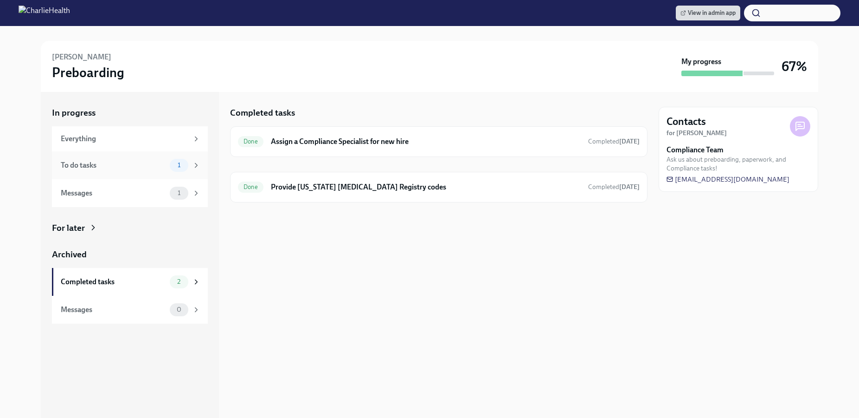
click at [150, 165] on div "To do tasks" at bounding box center [113, 165] width 105 height 10
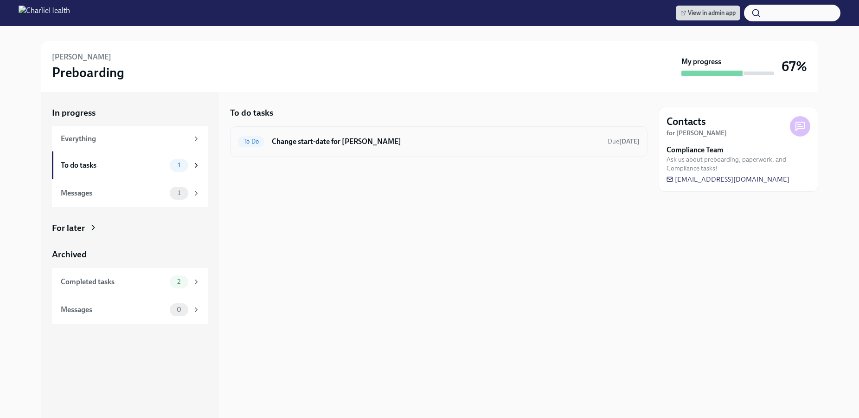
click at [344, 149] on div "To Do Change start-date for [PERSON_NAME] Due [DATE]" at bounding box center [439, 141] width 418 height 31
click at [330, 136] on div "To Do Change start-date for [PERSON_NAME] Due [DATE]" at bounding box center [439, 141] width 402 height 15
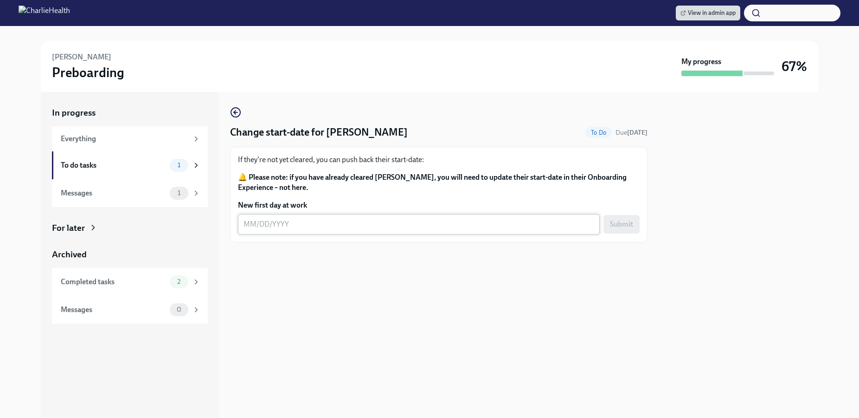
click at [309, 221] on textarea "New first day at work" at bounding box center [419, 224] width 351 height 11
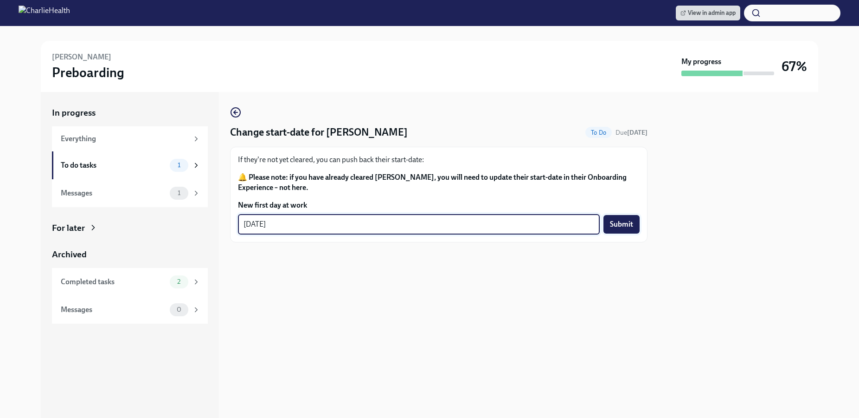
type textarea "[DATE]"
click at [630, 220] on span "Submit" at bounding box center [621, 223] width 23 height 9
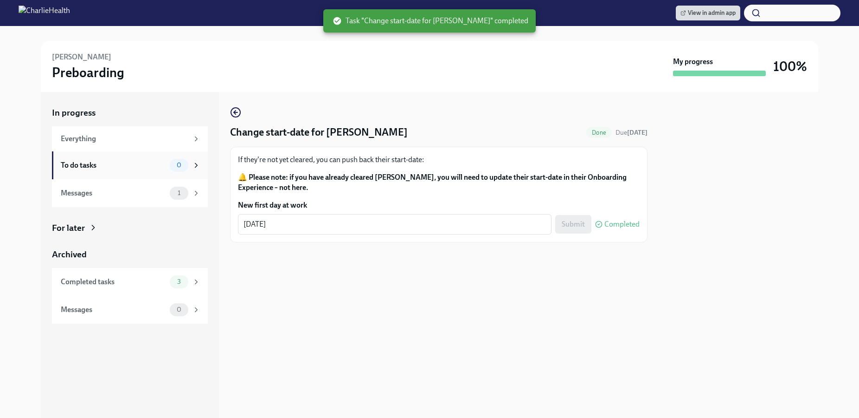
click at [143, 172] on div "To do tasks 0" at bounding box center [130, 165] width 156 height 28
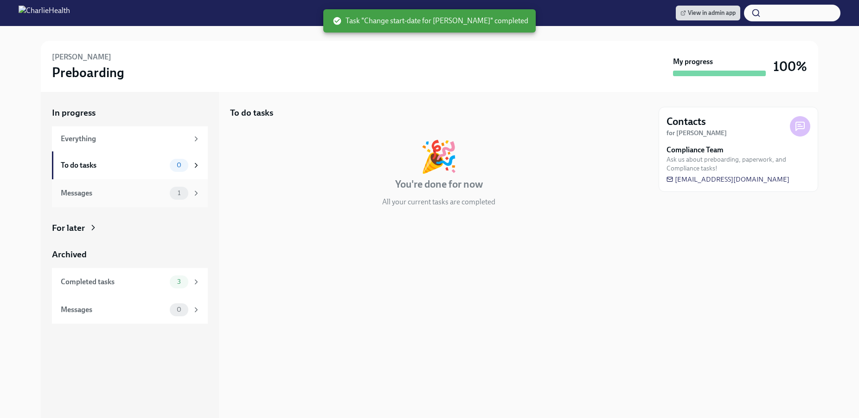
click at [150, 197] on div "Messages" at bounding box center [113, 193] width 105 height 10
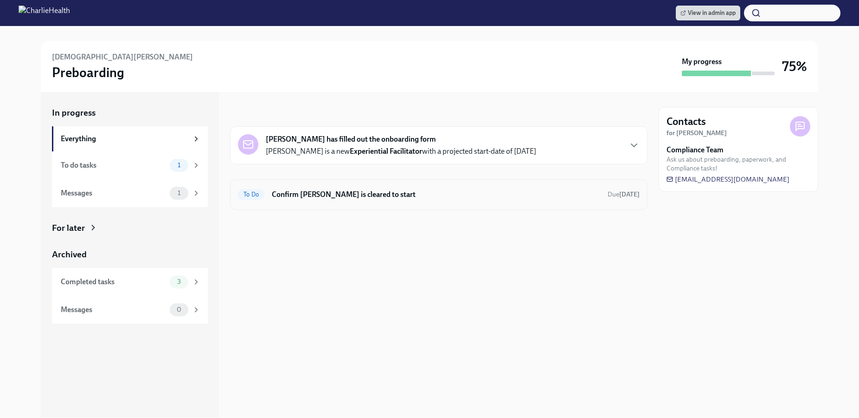
click at [561, 183] on div "To Do Confirm [PERSON_NAME] is cleared to start Due [DATE]" at bounding box center [439, 194] width 418 height 31
click at [512, 192] on h6 "Confirm [PERSON_NAME] is cleared to start" at bounding box center [436, 194] width 329 height 10
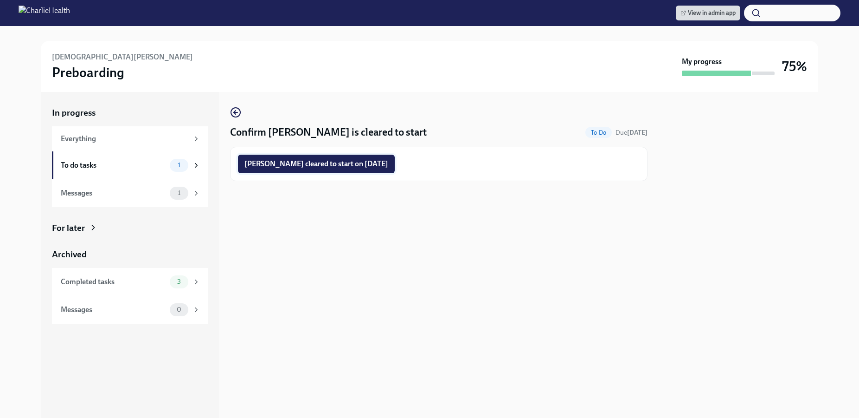
click at [374, 166] on span "[PERSON_NAME] cleared to start on [DATE]" at bounding box center [317, 163] width 144 height 9
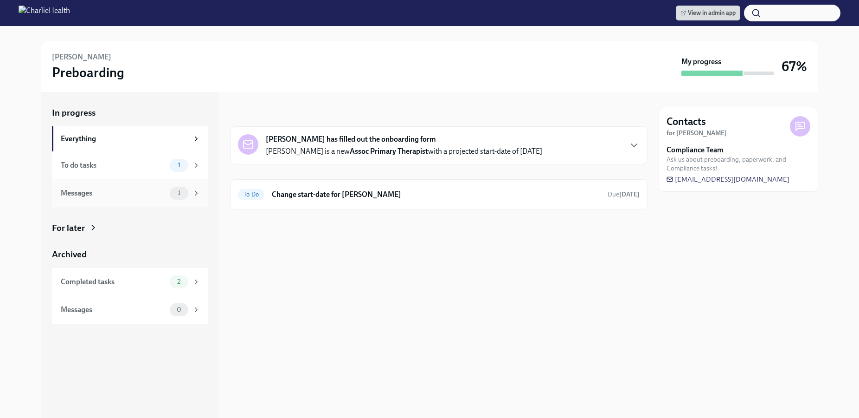
click at [155, 191] on div "Messages" at bounding box center [113, 193] width 105 height 10
click at [155, 175] on div "To do tasks 1" at bounding box center [130, 165] width 156 height 28
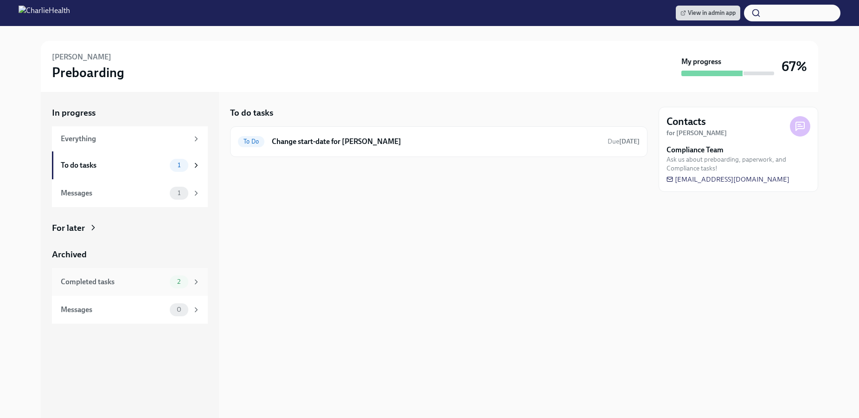
click at [130, 284] on div "Completed tasks" at bounding box center [113, 282] width 105 height 10
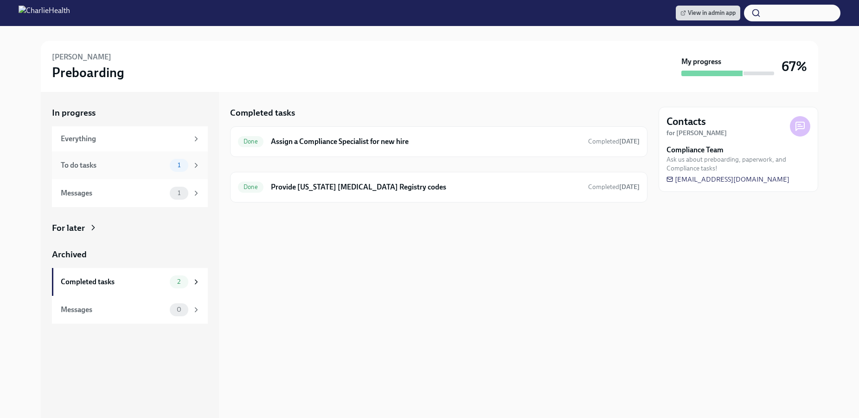
click at [181, 166] on span "1" at bounding box center [179, 164] width 14 height 7
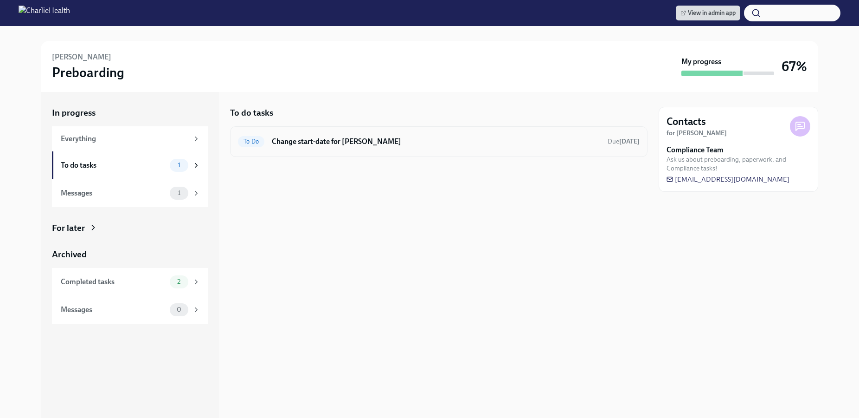
click at [507, 147] on div "To Do Change start-date for [PERSON_NAME] Due [DATE]" at bounding box center [439, 141] width 402 height 15
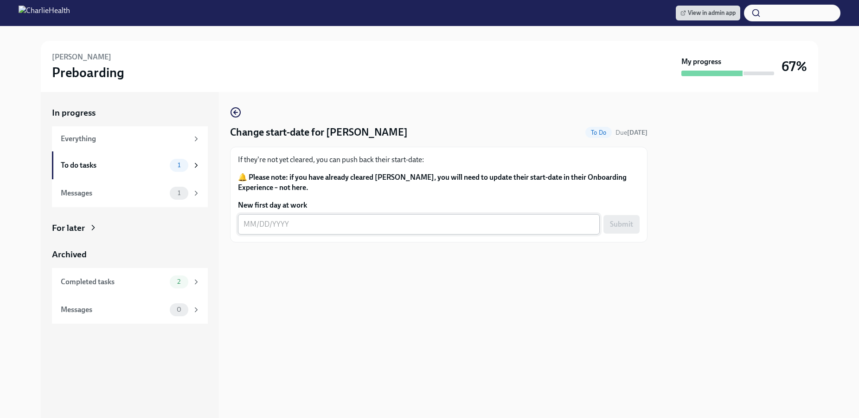
click at [357, 225] on textarea "New first day at work" at bounding box center [419, 224] width 351 height 11
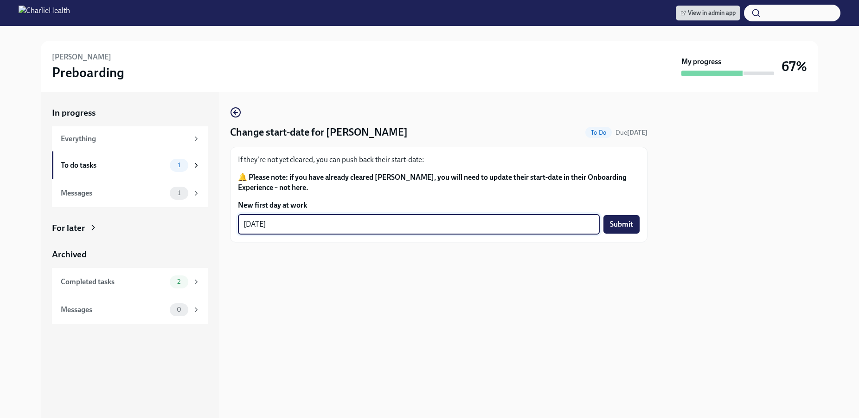
type textarea "[DATE]"
click at [614, 221] on span "Submit" at bounding box center [621, 223] width 23 height 9
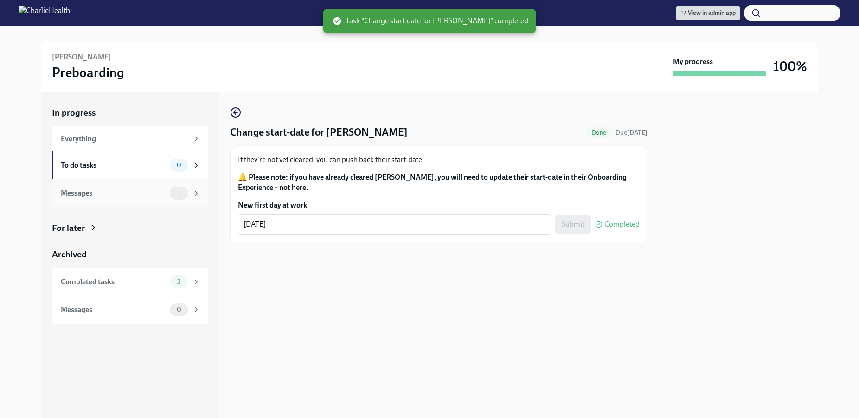
click at [155, 196] on div "Messages" at bounding box center [113, 193] width 105 height 10
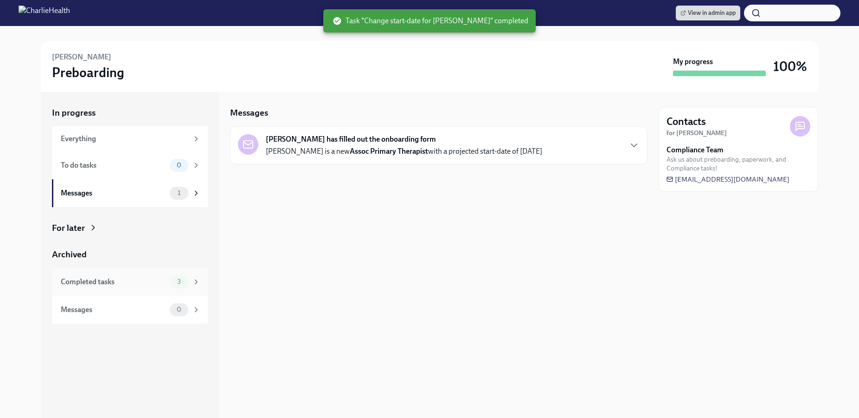
click at [139, 285] on div "Completed tasks" at bounding box center [113, 282] width 105 height 10
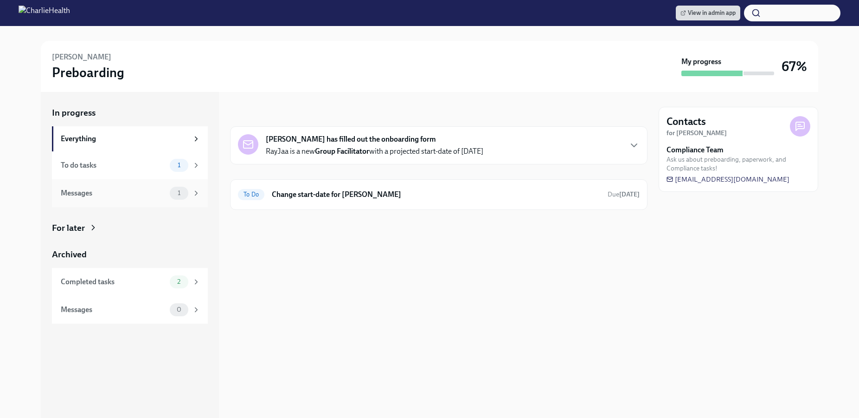
click at [147, 195] on div "Messages" at bounding box center [113, 193] width 105 height 10
click at [147, 166] on div "To do tasks" at bounding box center [113, 165] width 105 height 10
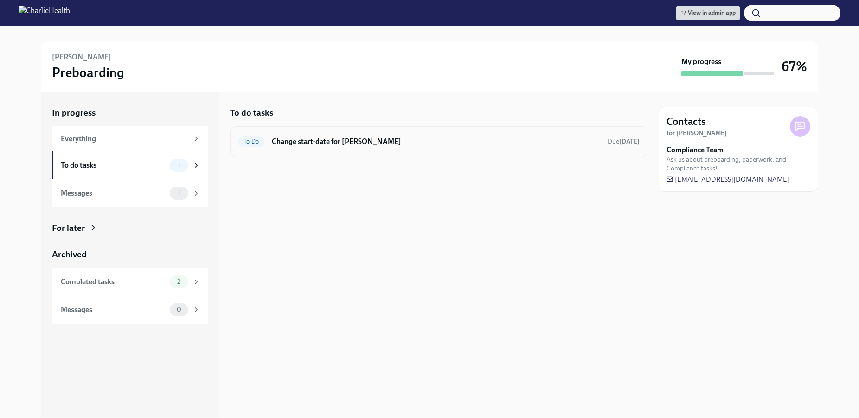
click at [435, 148] on div "To Do Change start-date for [PERSON_NAME] Due [DATE]" at bounding box center [439, 141] width 402 height 15
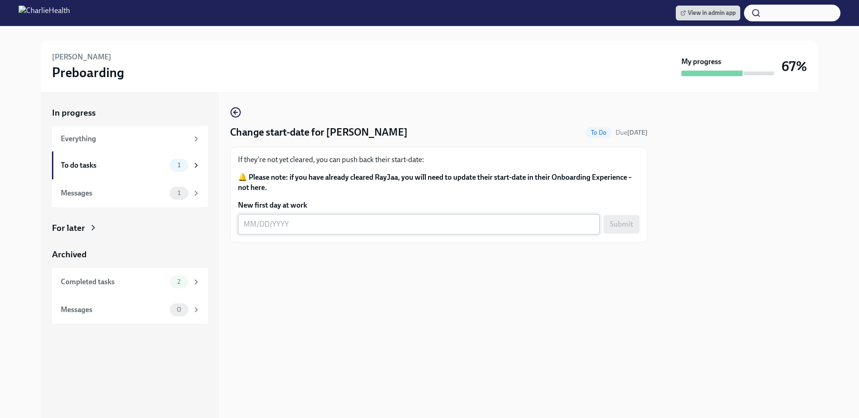
click at [361, 231] on div "x ​" at bounding box center [419, 224] width 362 height 20
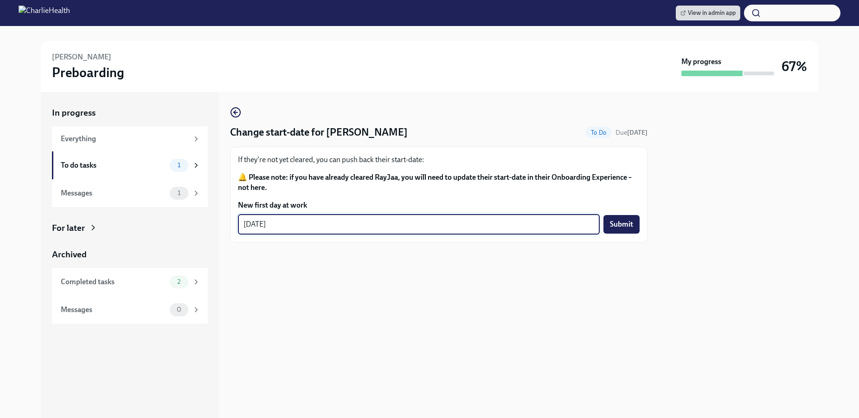
type textarea "[DATE]"
click at [463, 279] on div "Change start-date for [PERSON_NAME] To Do Due [DATE] If they're not yet cleared…" at bounding box center [439, 255] width 418 height 326
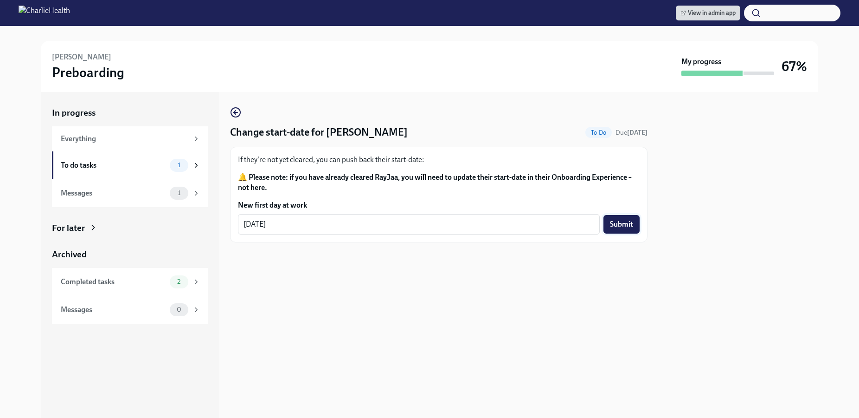
click at [634, 221] on button "Submit" at bounding box center [622, 224] width 36 height 19
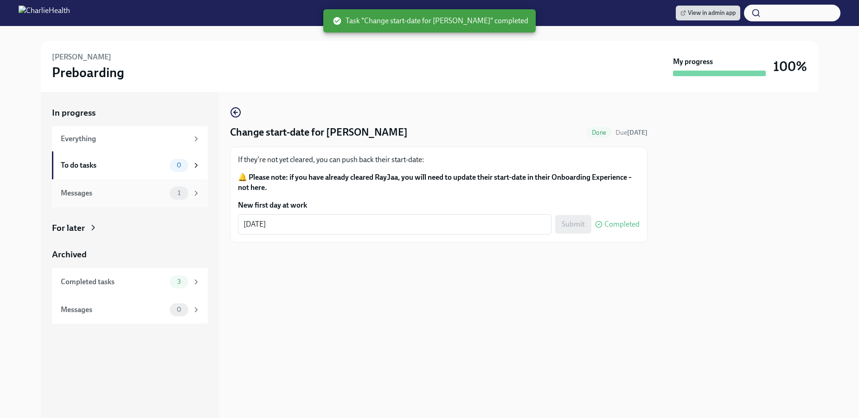
click at [190, 199] on div "1" at bounding box center [185, 193] width 31 height 13
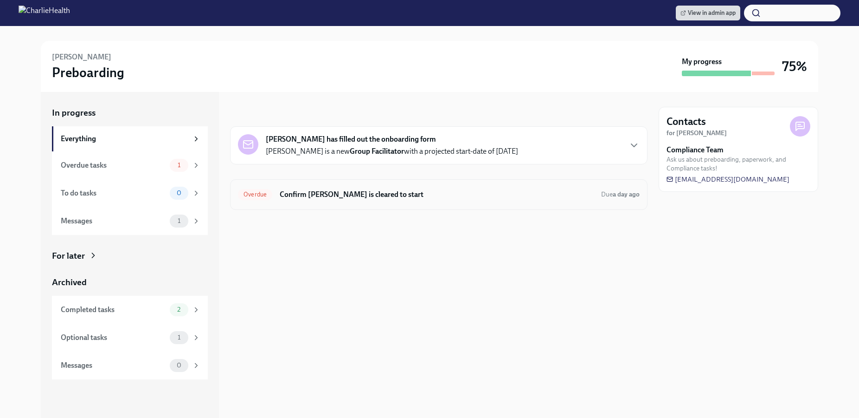
click at [377, 192] on h6 "Confirm [PERSON_NAME] is cleared to start" at bounding box center [437, 194] width 314 height 10
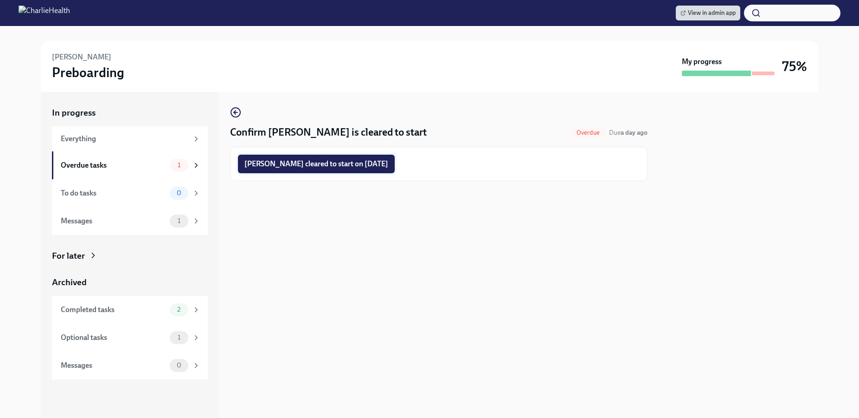
click at [368, 169] on button "[PERSON_NAME] cleared to start on [DATE]" at bounding box center [316, 164] width 157 height 19
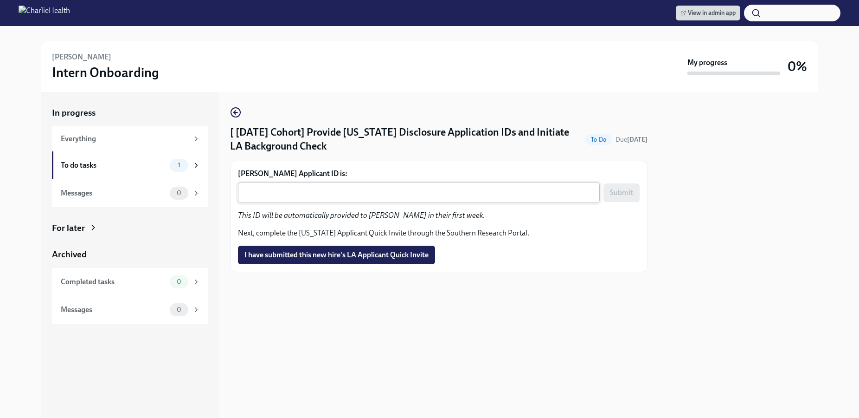
click at [393, 188] on textarea "[PERSON_NAME] Applicant ID is:" at bounding box center [419, 192] width 351 height 11
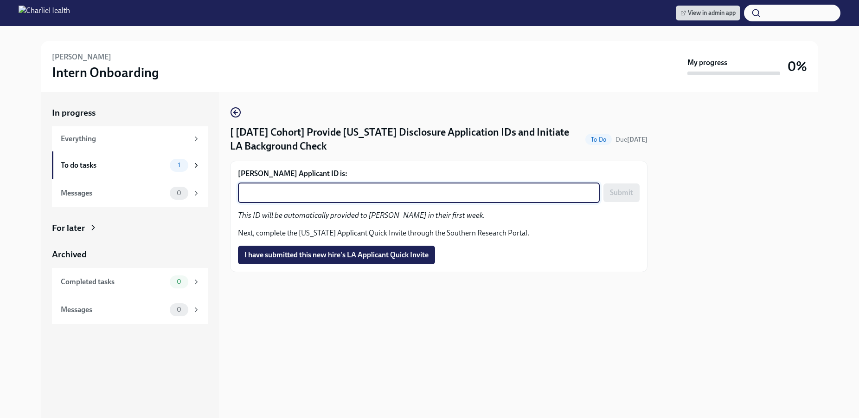
paste textarea "1246967"
type textarea "1246967"
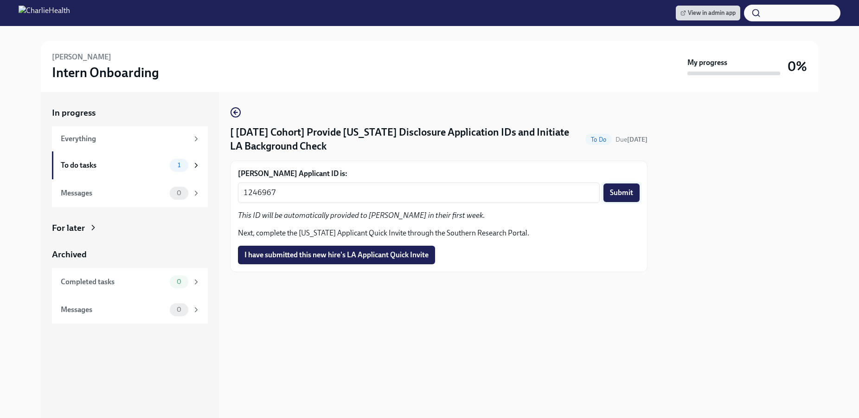
click at [626, 194] on span "Submit" at bounding box center [621, 192] width 23 height 9
click at [409, 249] on button "I have submitted this new hire's LA Applicant Quick Invite" at bounding box center [336, 254] width 197 height 19
click at [459, 196] on textarea "[PERSON_NAME] Applicant ID is:" at bounding box center [419, 192] width 351 height 11
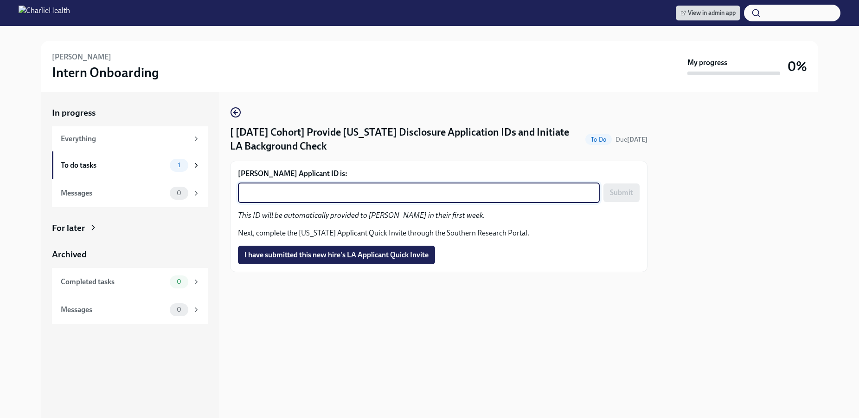
paste textarea "1246970"
type textarea "1246970"
click at [616, 183] on button "Submit" at bounding box center [622, 192] width 36 height 19
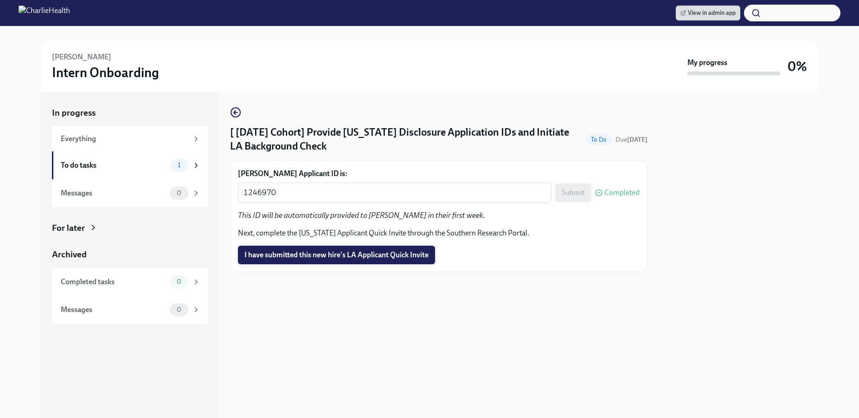
click at [396, 252] on span "I have submitted this new hire's LA Applicant Quick Invite" at bounding box center [337, 254] width 184 height 9
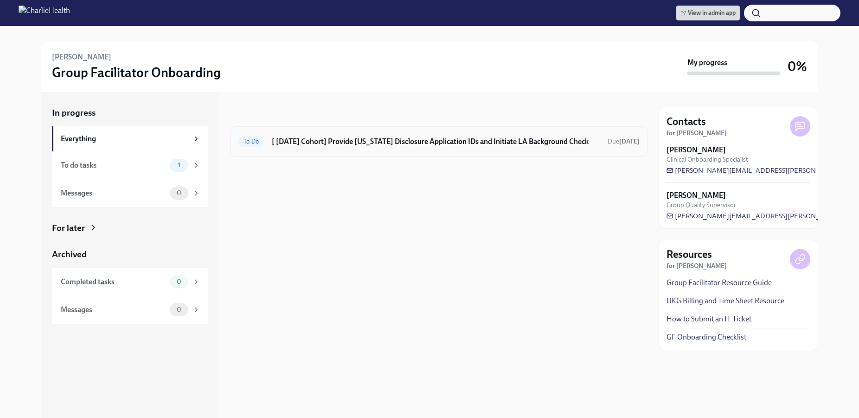
click at [445, 141] on h6 "[ [DATE] Cohort] Provide [US_STATE] Disclosure Application IDs and Initiate LA …" at bounding box center [436, 141] width 329 height 10
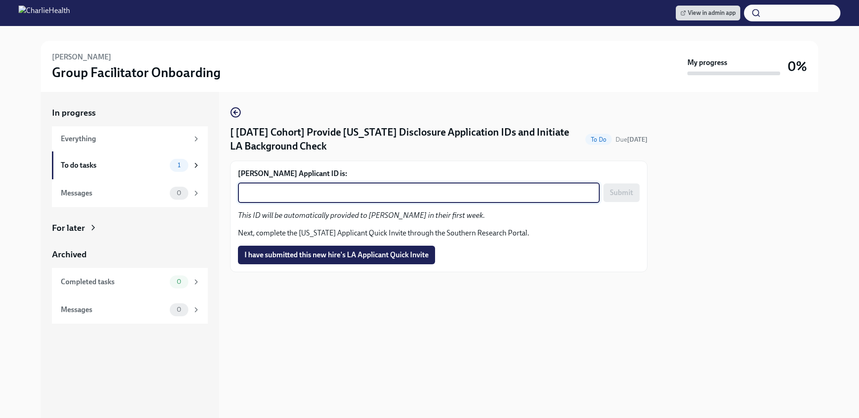
click at [355, 188] on textarea "[PERSON_NAME] Applicant ID is:" at bounding box center [419, 192] width 351 height 11
paste textarea "1246981"
type textarea "1246981"
click at [494, 240] on div "[PERSON_NAME] Applicant ID is: 1246981 x ​ Submit This ID will be automatically…" at bounding box center [439, 216] width 402 height 96
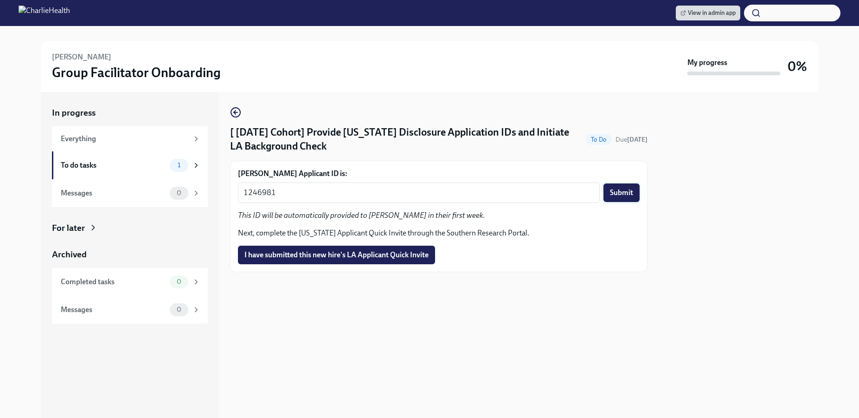
click at [635, 186] on button "Submit" at bounding box center [622, 192] width 36 height 19
click at [407, 251] on span "I have submitted this new hire's LA Applicant Quick Invite" at bounding box center [337, 254] width 184 height 9
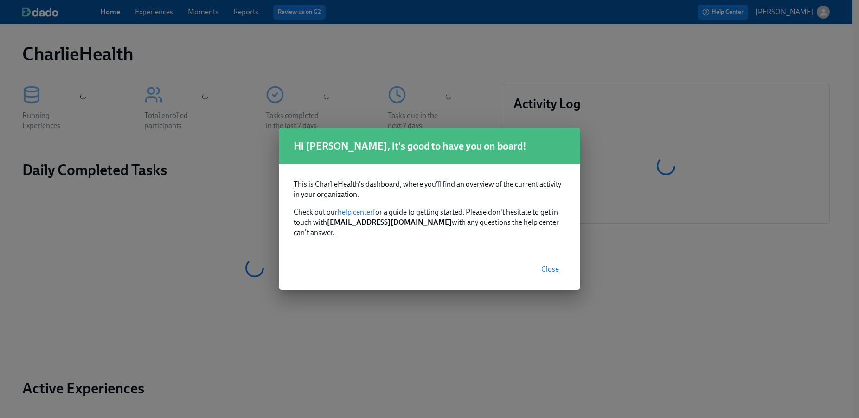
click at [548, 266] on span "Close" at bounding box center [551, 269] width 18 height 9
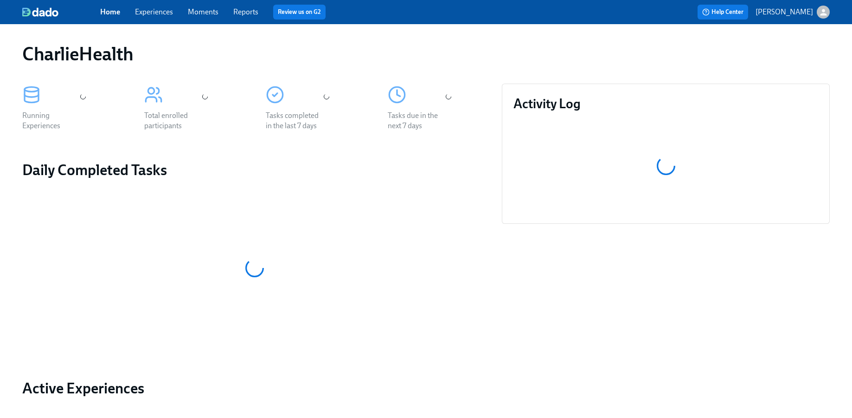
click at [153, 17] on div "Home Experiences Moments Reports Review us on G2" at bounding box center [282, 12] width 365 height 15
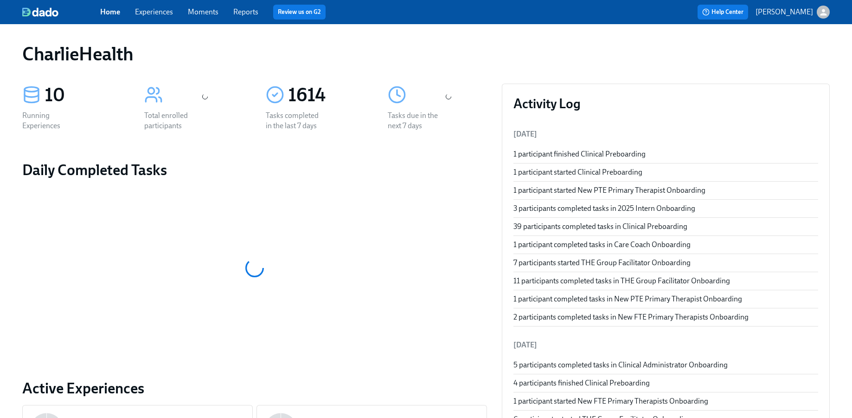
click at [152, 16] on span "Experiences" at bounding box center [154, 12] width 38 height 10
click at [151, 15] on link "Experiences" at bounding box center [154, 11] width 38 height 9
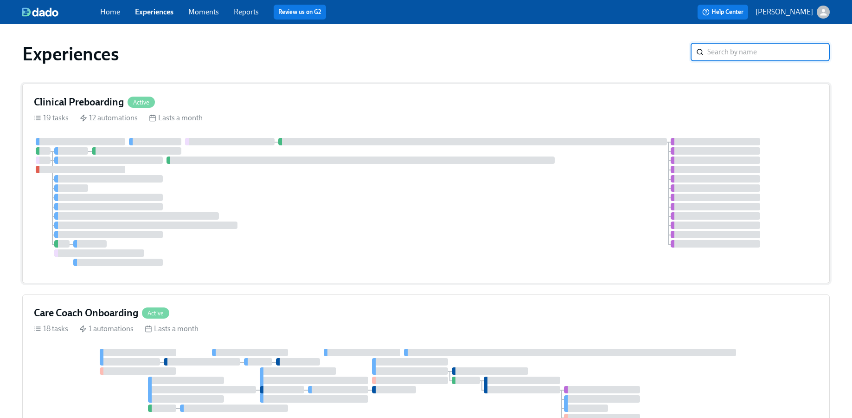
click at [216, 122] on div "19 tasks 12 automations Lasts a month" at bounding box center [426, 118] width 785 height 10
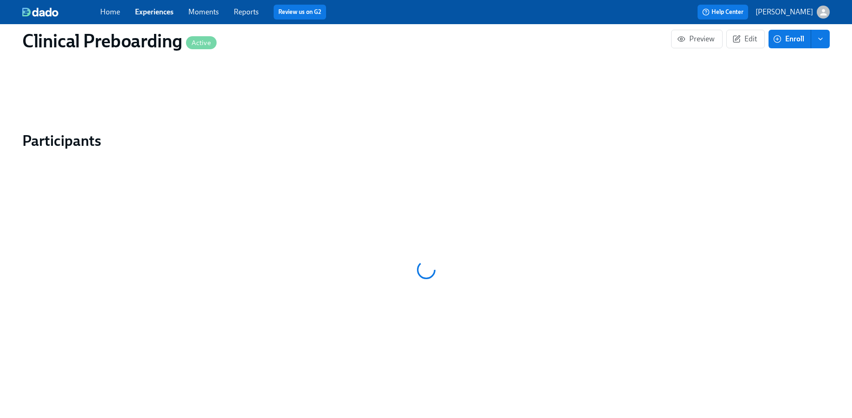
scroll to position [905, 0]
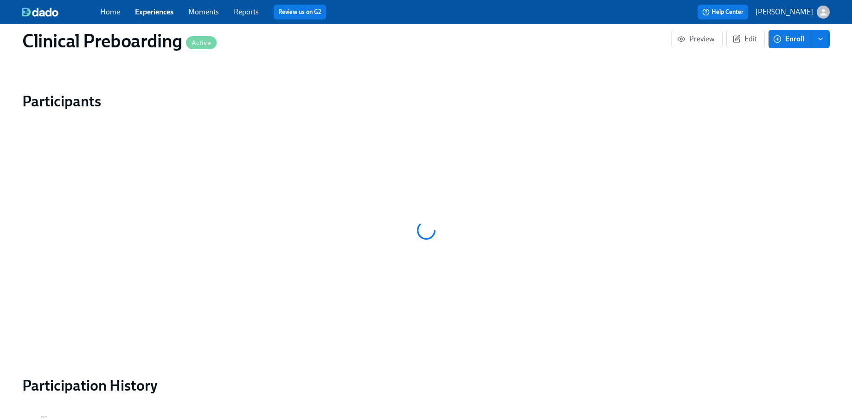
click at [111, 9] on link "Home" at bounding box center [110, 11] width 20 height 9
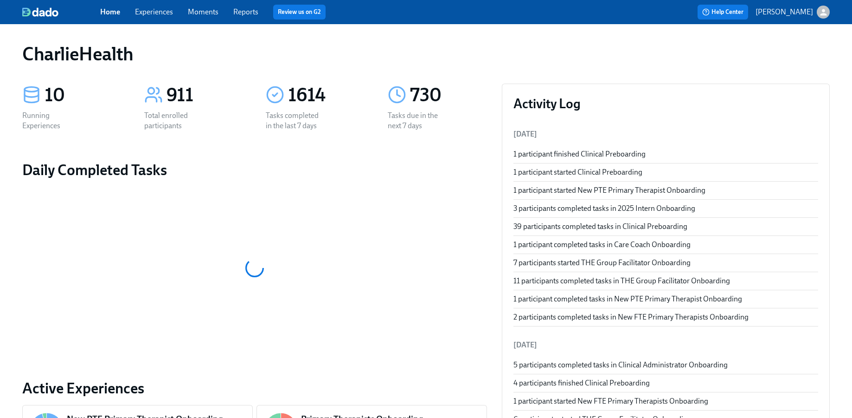
click at [164, 11] on link "Experiences" at bounding box center [154, 11] width 38 height 9
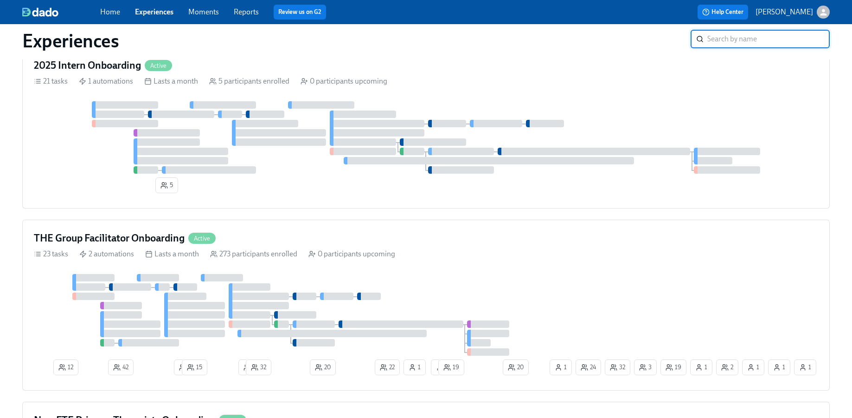
scroll to position [860, 0]
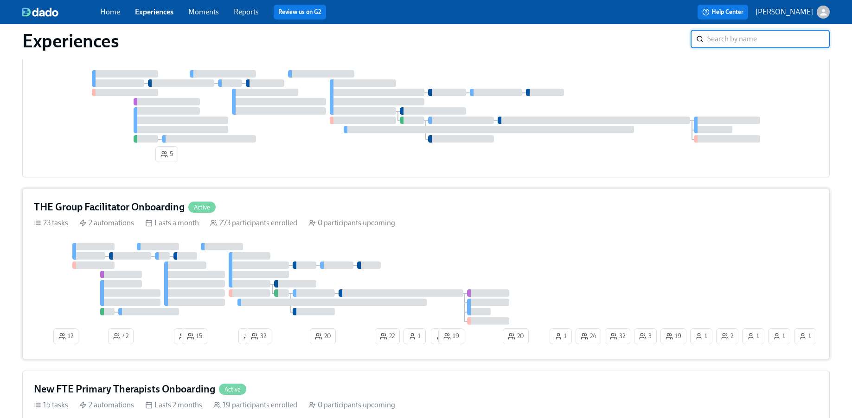
click at [593, 227] on div "23 tasks 2 automations Lasts a month 273 participants enrolled 0 participants u…" at bounding box center [426, 223] width 785 height 10
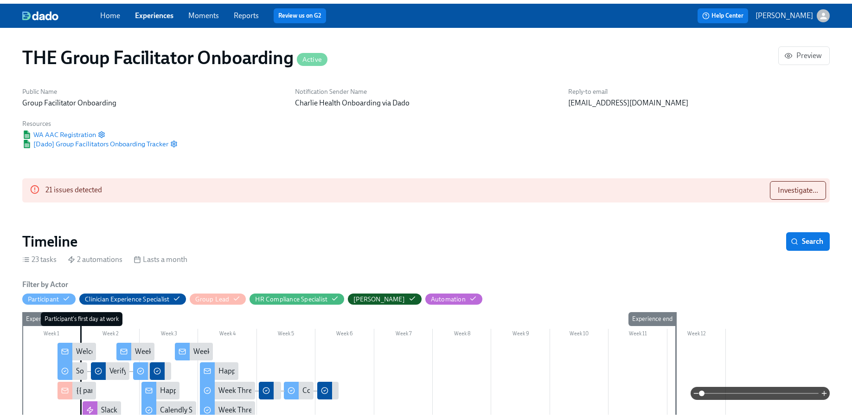
scroll to position [0, 13927]
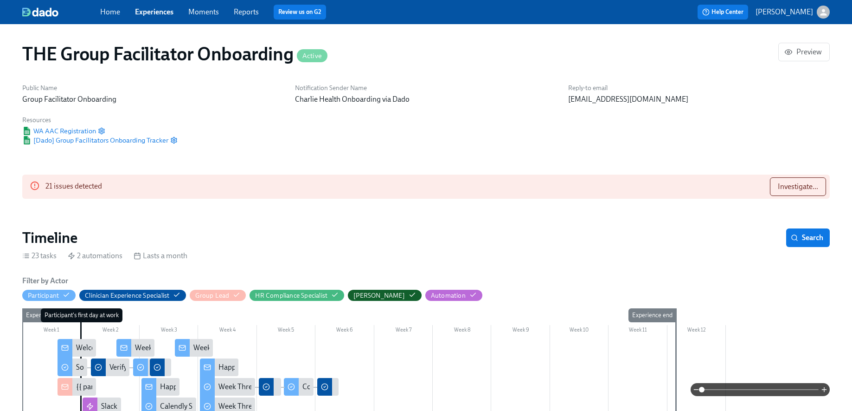
click at [146, 8] on link "Experiences" at bounding box center [154, 11] width 39 height 9
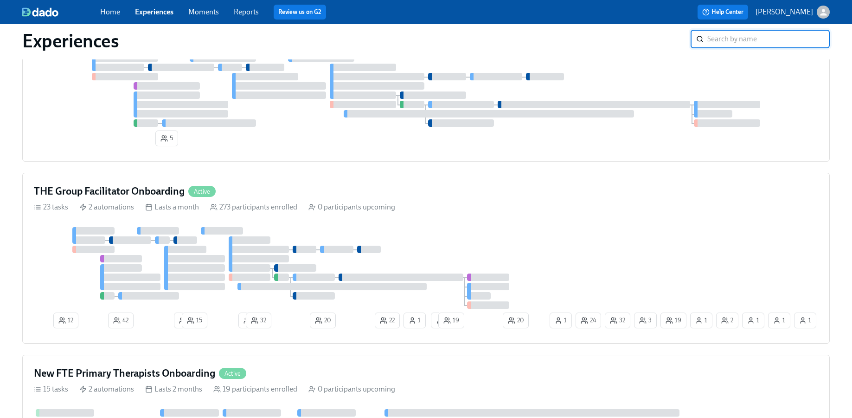
scroll to position [892, 0]
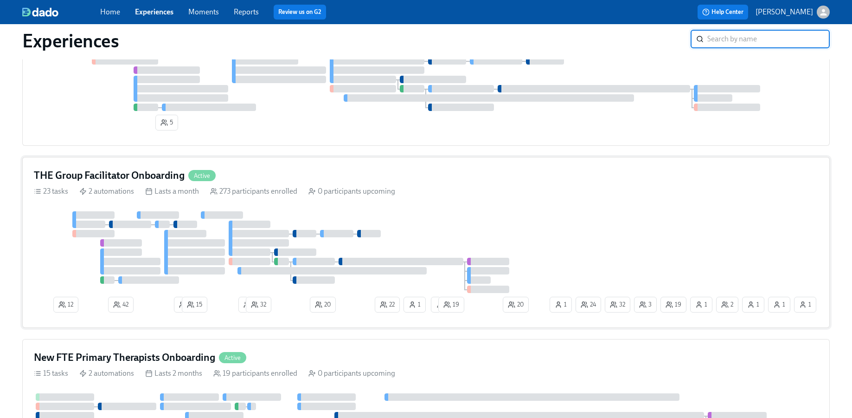
click at [387, 201] on div "THE Group Facilitator Onboarding Active 23 tasks 2 automations Lasts a month 27…" at bounding box center [426, 242] width 808 height 171
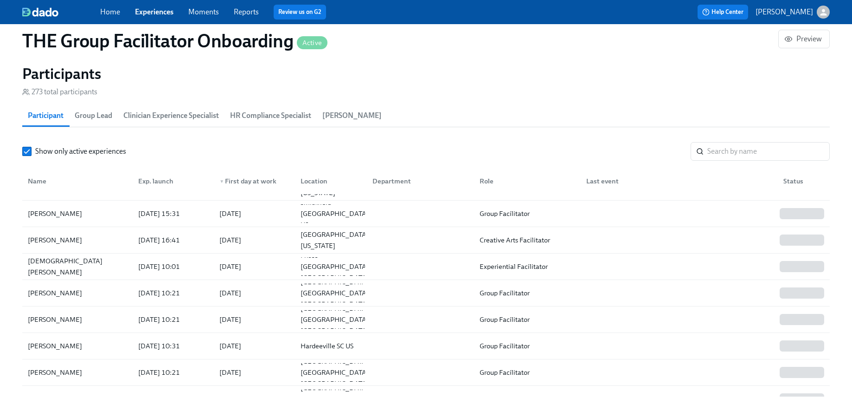
scroll to position [24, 0]
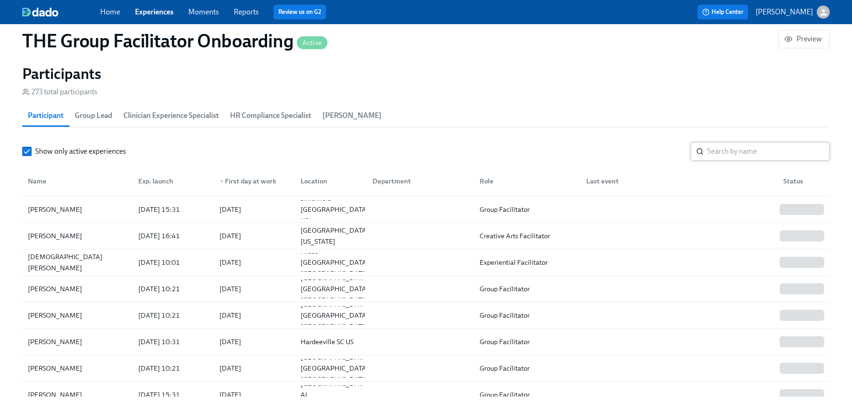
click at [729, 150] on input "search" at bounding box center [769, 151] width 123 height 19
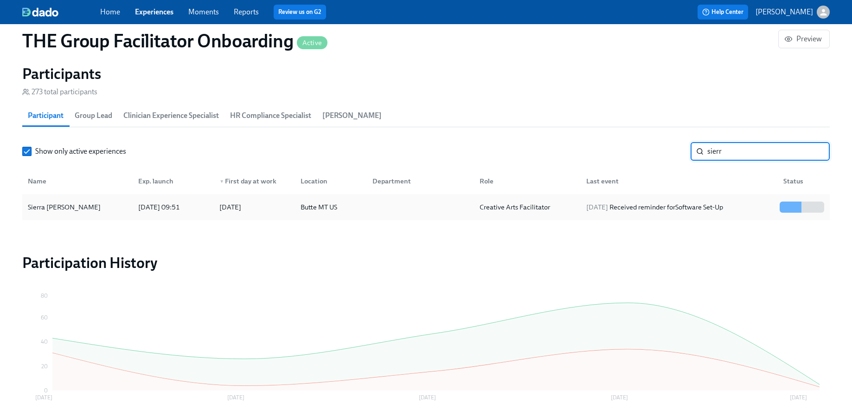
type input "sierr"
click at [79, 208] on div "Sierra [PERSON_NAME]" at bounding box center [77, 207] width 107 height 19
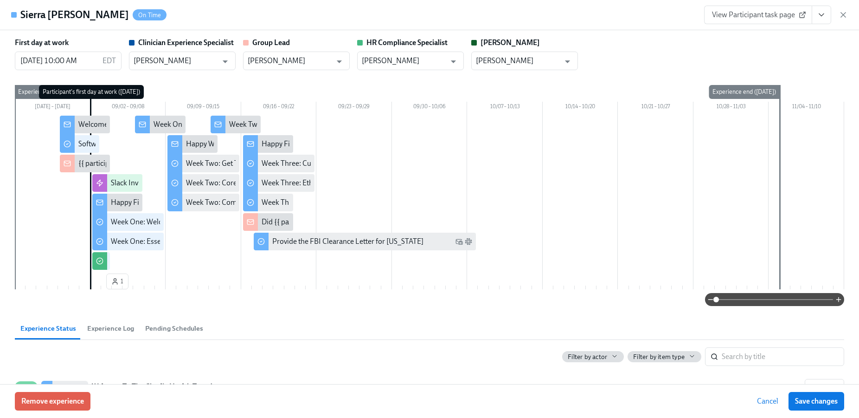
click at [821, 16] on icon "View task page" at bounding box center [822, 15] width 5 height 2
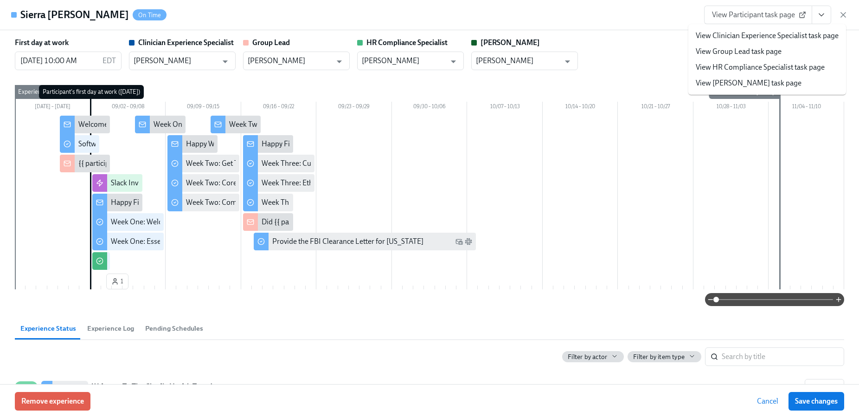
click at [789, 67] on link "View HR Compliance Specialist task page" at bounding box center [760, 67] width 129 height 10
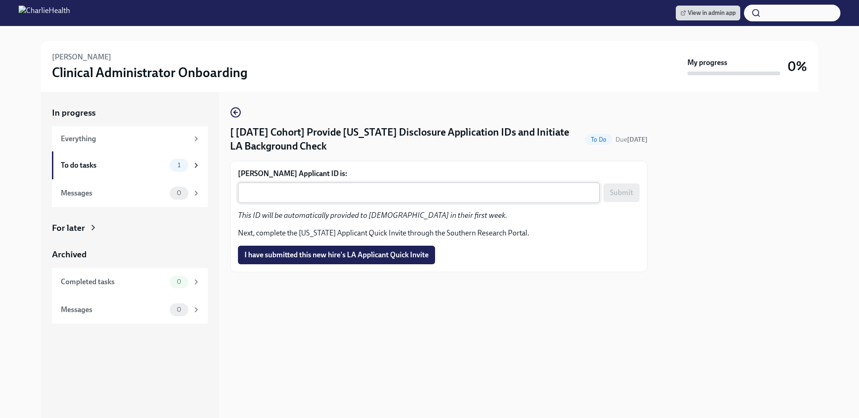
click at [322, 189] on textarea "[PERSON_NAME] Applicant ID is:" at bounding box center [419, 192] width 351 height 11
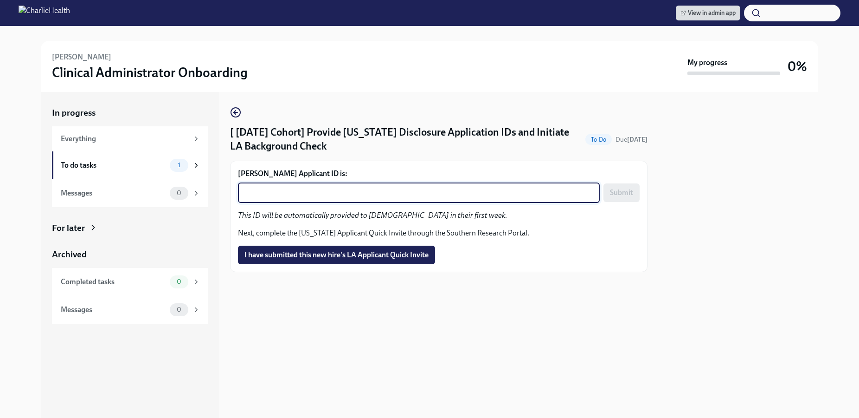
paste textarea "1247006"
type textarea "1247006"
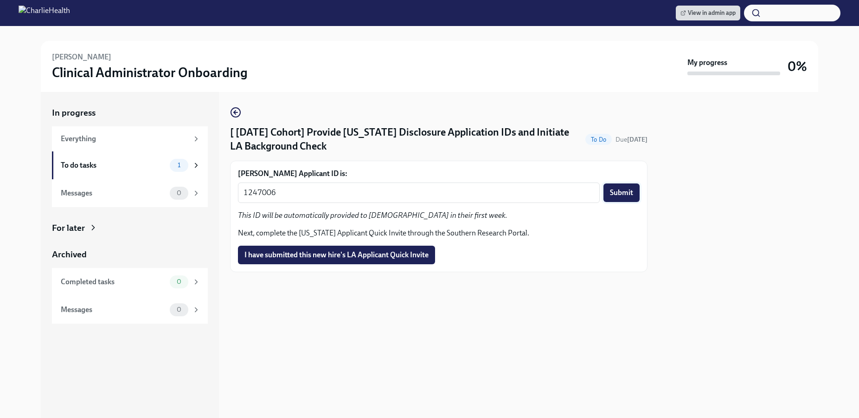
click at [635, 195] on button "Submit" at bounding box center [622, 192] width 36 height 19
click at [380, 255] on span "I have submitted this new hire's LA Applicant Quick Invite" at bounding box center [337, 254] width 184 height 9
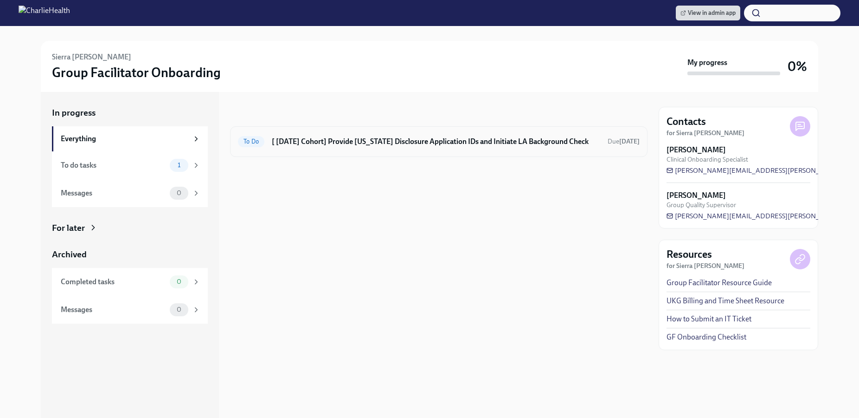
click at [432, 142] on h6 "[ [DATE] Cohort] Provide [US_STATE] Disclosure Application IDs and Initiate LA …" at bounding box center [436, 141] width 329 height 10
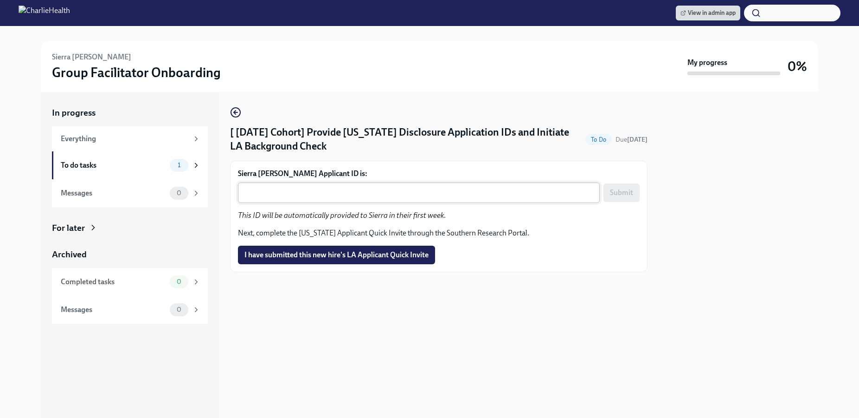
click at [359, 189] on textarea "Sierra [PERSON_NAME] Applicant ID is:" at bounding box center [419, 192] width 351 height 11
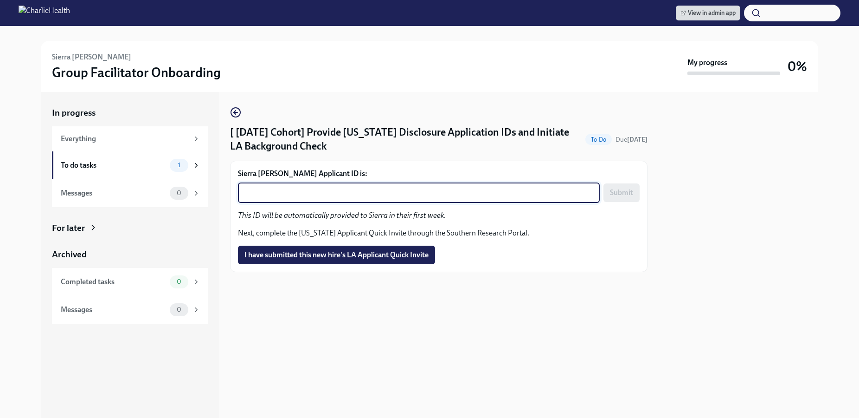
paste textarea "1247015"
type textarea "1247015"
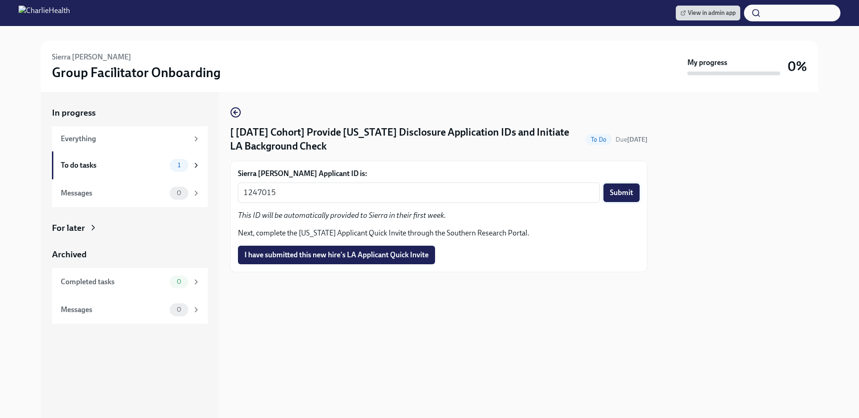
click at [633, 199] on button "Submit" at bounding box center [622, 192] width 36 height 19
click at [431, 245] on button "I have submitted this new hire's LA Applicant Quick Invite" at bounding box center [336, 254] width 197 height 19
click at [394, 194] on textarea "[PERSON_NAME] Applicant ID is:" at bounding box center [419, 192] width 351 height 11
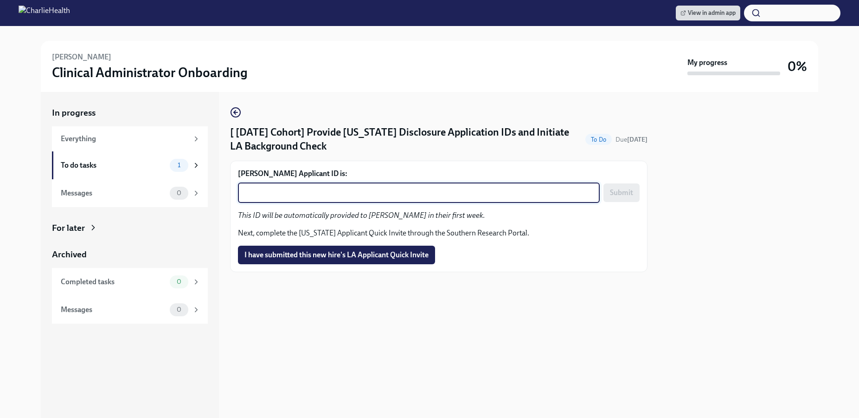
paste textarea "1247026"
type textarea "1247026"
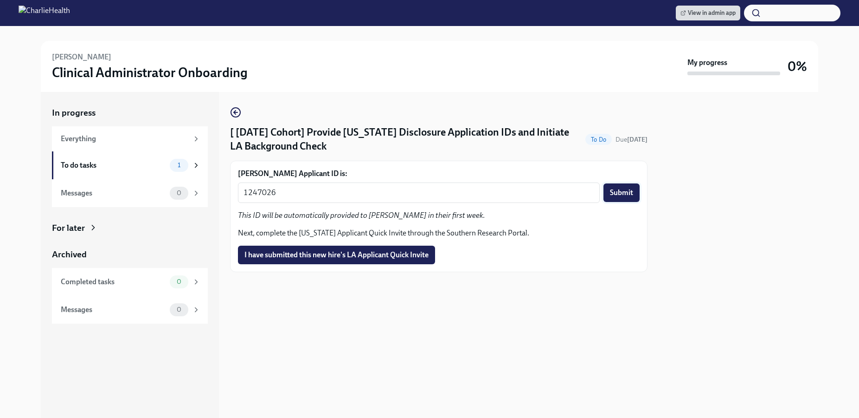
click at [625, 188] on span "Submit" at bounding box center [621, 192] width 23 height 9
click at [400, 250] on span "I have submitted this new hire's LA Applicant Quick Invite" at bounding box center [337, 254] width 184 height 9
